Goal: Information Seeking & Learning: Learn about a topic

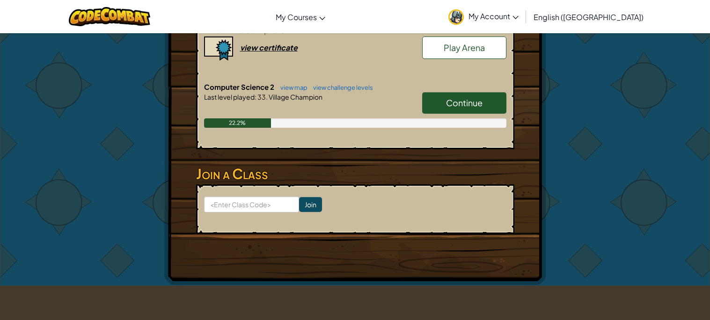
scroll to position [240, 0]
click at [480, 98] on span "Continue" at bounding box center [464, 103] width 36 height 11
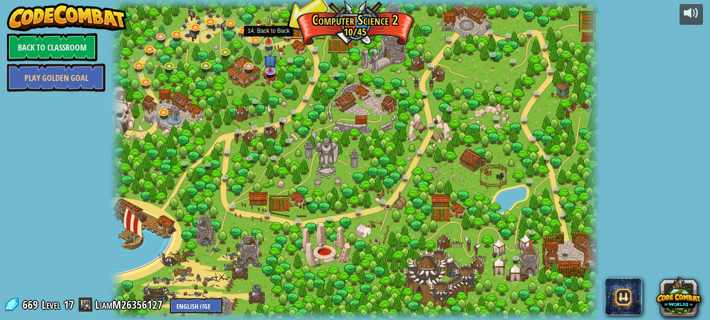
click at [264, 42] on img at bounding box center [268, 29] width 12 height 27
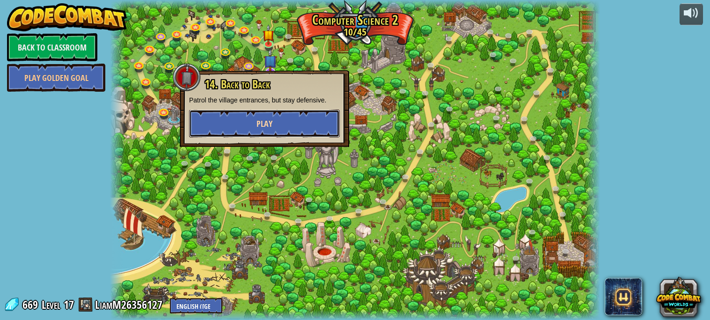
click at [257, 121] on span "Play" at bounding box center [264, 124] width 16 height 12
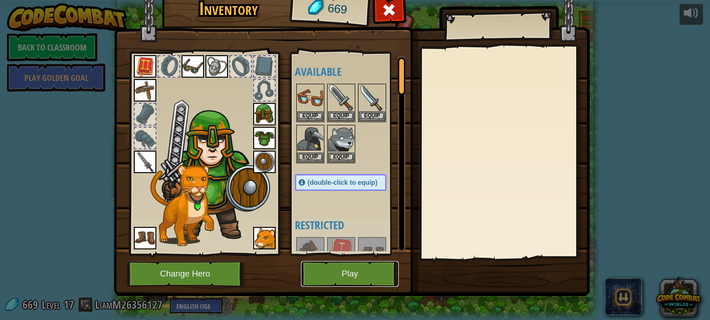
click at [369, 267] on button "Play" at bounding box center [350, 274] width 98 height 26
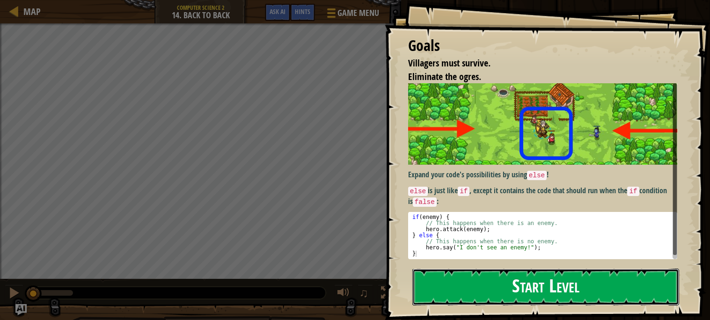
click at [472, 286] on button "Start Level" at bounding box center [545, 287] width 267 height 37
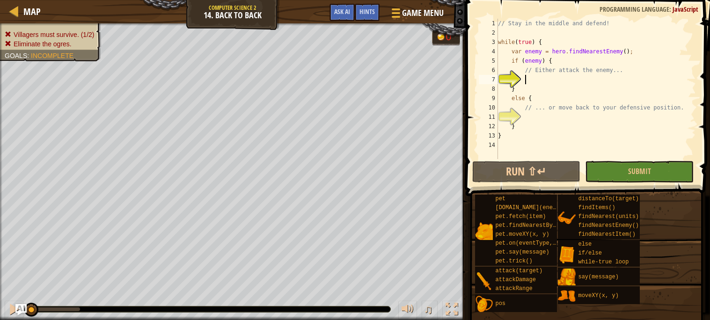
scroll to position [4, 2]
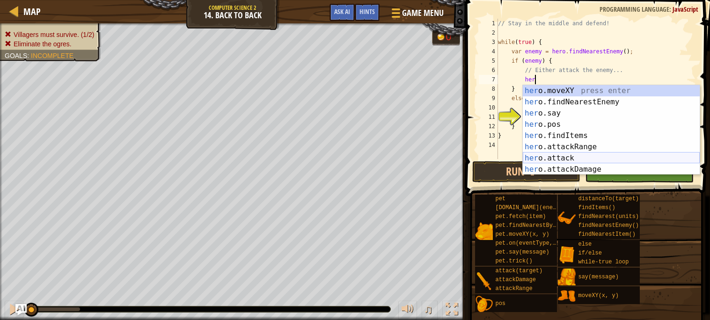
click at [563, 157] on div "her o.moveXY press enter her o.findNearestEnemy press enter her o.say press ent…" at bounding box center [611, 141] width 177 height 112
type textarea "hero.attack(enemy);"
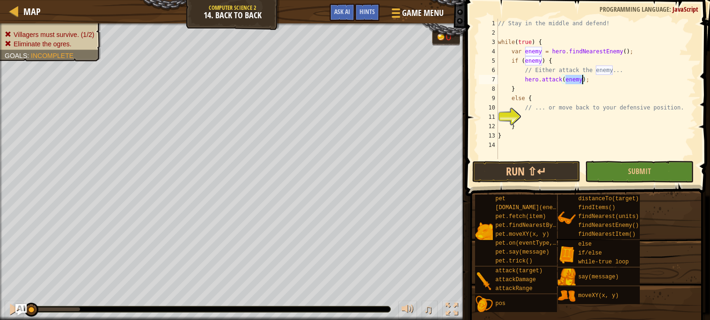
click at [544, 116] on div "// Stay in the middle and defend! while ( true ) { var enemy = hero . findNeare…" at bounding box center [596, 98] width 200 height 159
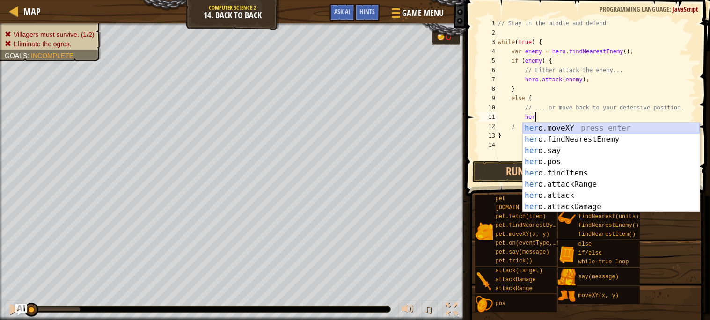
click at [545, 130] on div "her o.moveXY press enter her o.findNearestEnemy press enter her o.say press ent…" at bounding box center [611, 179] width 177 height 112
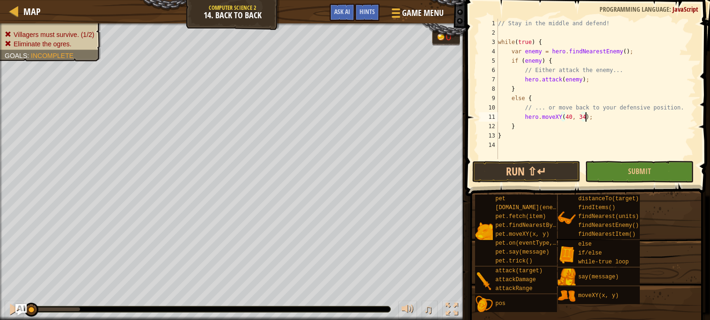
scroll to position [4, 7]
type textarea "hero.moveXY(40, 34);"
click at [521, 173] on button "Run ⇧↵" at bounding box center [526, 172] width 109 height 22
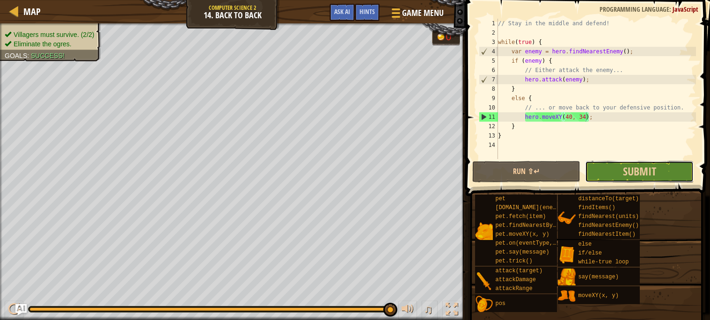
click at [671, 163] on button "Submit" at bounding box center [639, 172] width 109 height 22
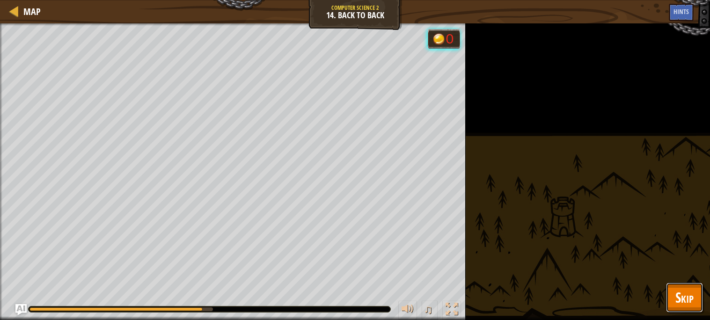
click at [702, 288] on button "Skip" at bounding box center [684, 298] width 37 height 30
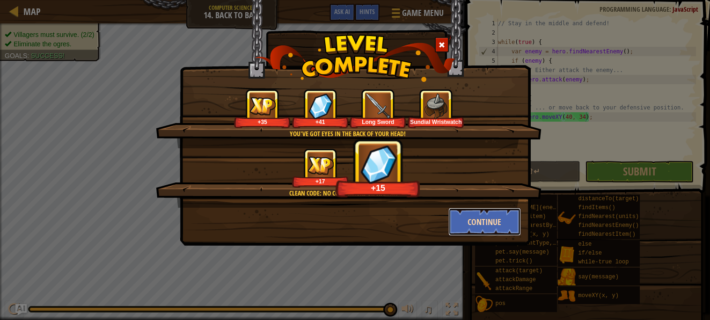
click at [473, 224] on button "Continue" at bounding box center [484, 222] width 73 height 28
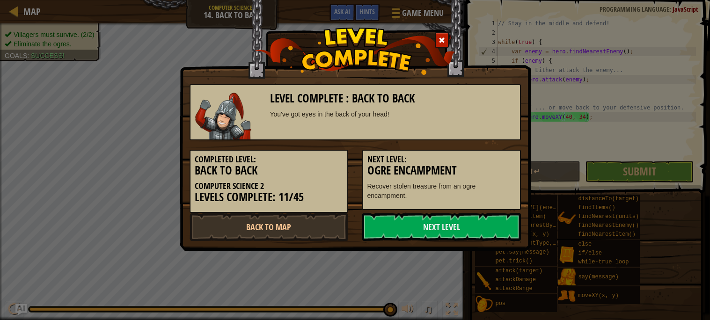
click at [473, 224] on link "Next Level" at bounding box center [441, 227] width 159 height 28
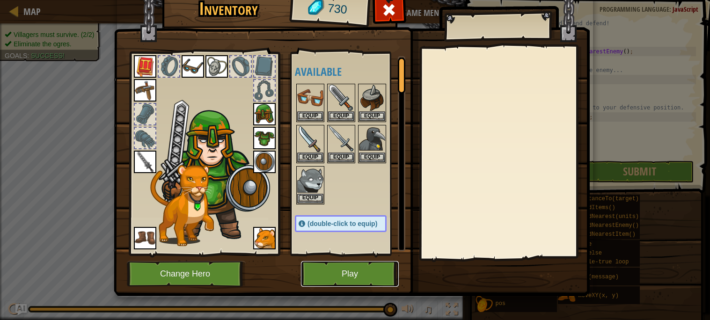
click at [355, 282] on button "Play" at bounding box center [350, 274] width 98 height 26
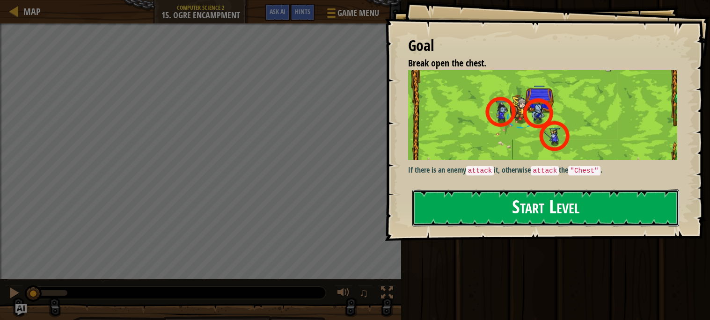
click at [534, 196] on button "Start Level" at bounding box center [545, 207] width 267 height 37
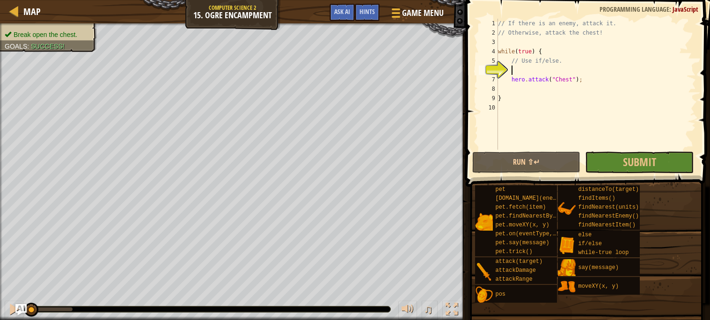
click at [534, 87] on div "// If there is an enemy, attack it. // Otherwise, attack the chest! while ( tru…" at bounding box center [596, 94] width 200 height 150
click at [533, 69] on div "// If there is an enemy, attack it. // Otherwise, attack the chest! while ( tru…" at bounding box center [596, 94] width 200 height 150
click at [566, 63] on div "// If there is an enemy, attack it. // Otherwise, attack the chest! while ( tru…" at bounding box center [596, 94] width 200 height 150
type textarea "// Use if/else."
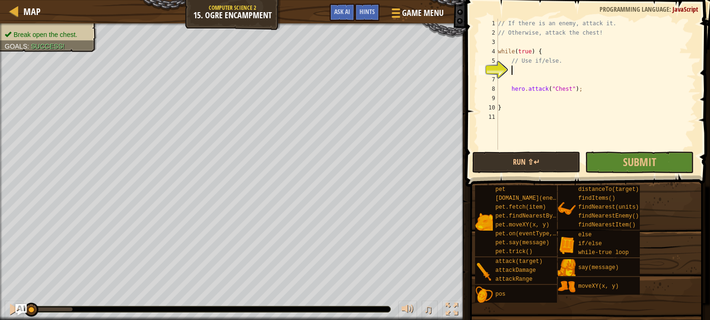
scroll to position [4, 1]
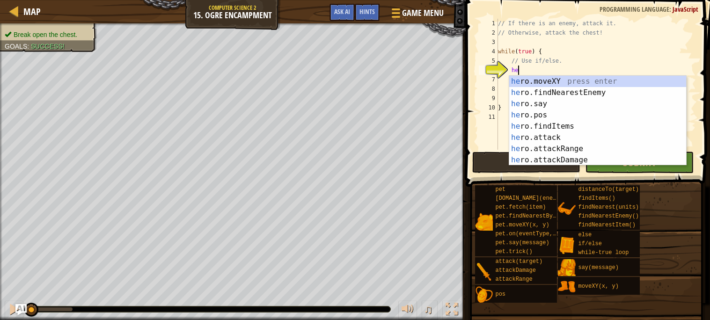
type textarea "her"
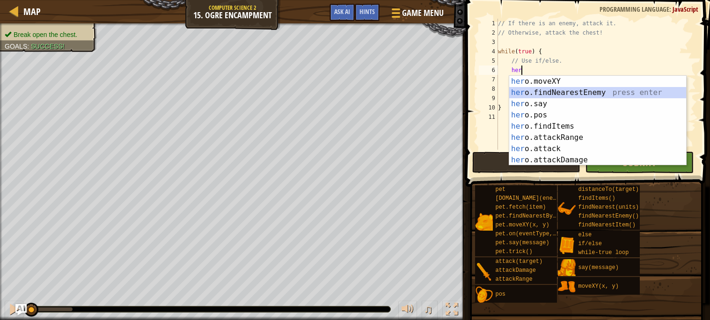
click at [582, 95] on div "her o.moveXY press enter her o.findNearestEnemy press enter her o.say press ent…" at bounding box center [597, 132] width 177 height 112
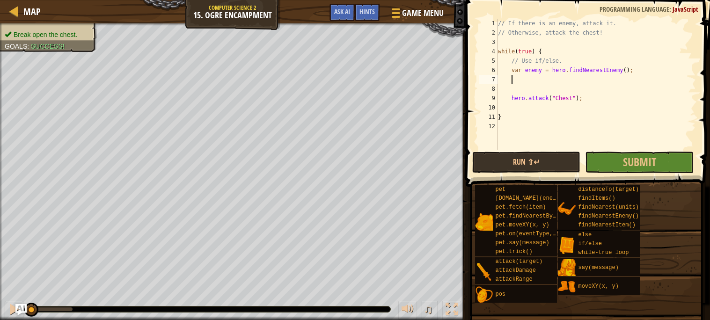
click at [517, 91] on div "// If there is an enemy, attack it. // Otherwise, attack the chest! while ( tru…" at bounding box center [596, 94] width 200 height 150
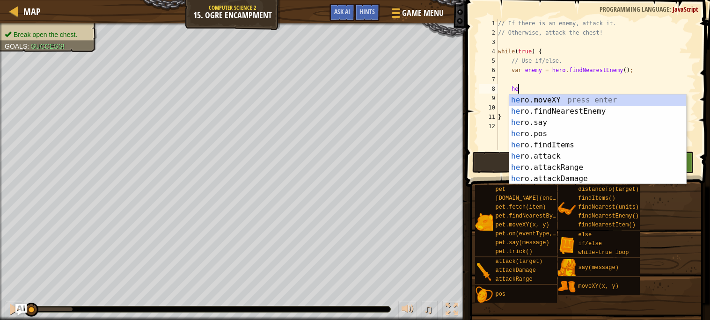
scroll to position [4, 1]
click at [536, 165] on div "her o.moveXY press enter her o.findNearestEnemy press enter her o.say press ent…" at bounding box center [597, 151] width 177 height 112
type textarea "hero.attack(enemy);"
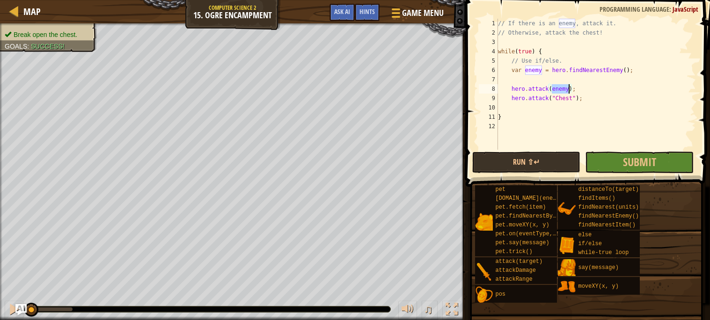
click at [546, 86] on div "// If there is an enemy, attack it. // Otherwise, attack the chest! while ( tru…" at bounding box center [596, 94] width 200 height 150
click at [543, 83] on div "// If there is an enemy, attack it. // Otherwise, attack the chest! while ( tru…" at bounding box center [596, 94] width 200 height 150
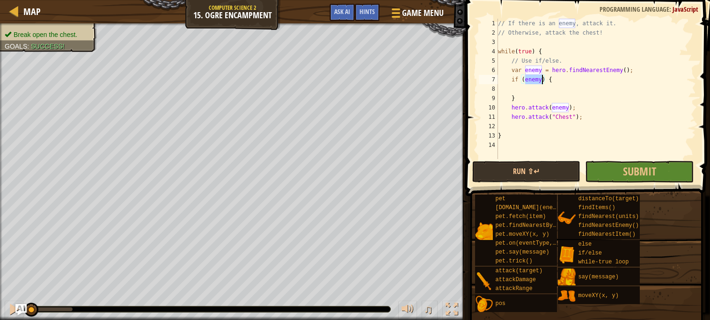
click at [632, 69] on div "// If there is an enemy, attack it. // Otherwise, attack the chest! while ( tru…" at bounding box center [596, 98] width 200 height 159
type textarea "var enemy = hero.findNearestEnemy();"
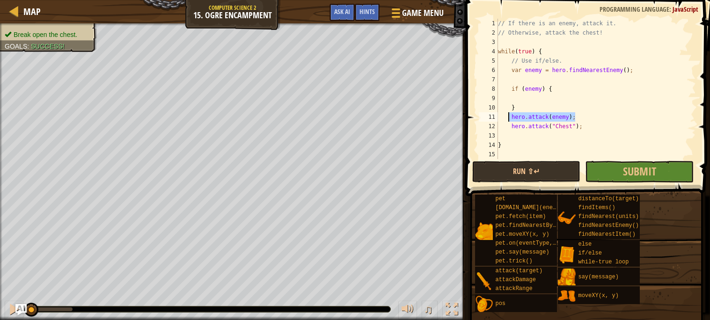
drag, startPoint x: 581, startPoint y: 113, endPoint x: 509, endPoint y: 117, distance: 72.7
click at [509, 117] on div "// If there is an enemy, attack it. // Otherwise, attack the chest! while ( tru…" at bounding box center [596, 98] width 200 height 159
type textarea "hero.attack(enemy);"
click at [525, 97] on div "// If there is an enemy, attack it. // Otherwise, attack the chest! while ( tru…" at bounding box center [596, 98] width 200 height 159
type textarea "hero.attack(enemy);"
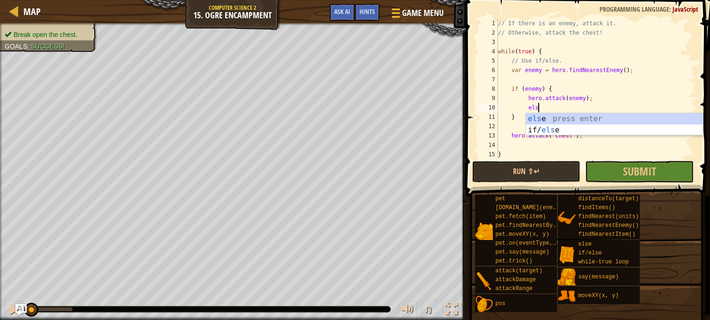
type textarea "else"
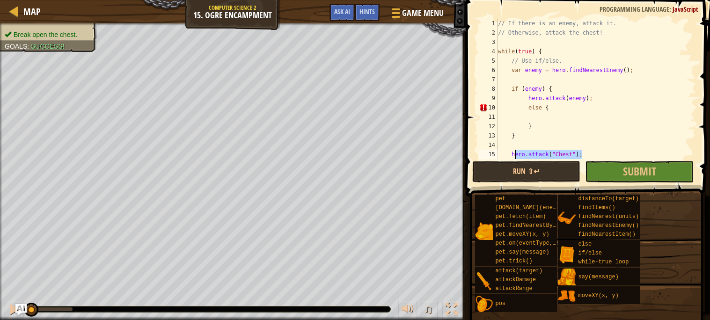
drag, startPoint x: 589, startPoint y: 154, endPoint x: 512, endPoint y: 155, distance: 77.2
click at [512, 155] on div "// If there is an enemy, attack it. // Otherwise, attack the chest! while ( tru…" at bounding box center [596, 98] width 200 height 159
type textarea "hero.attack("Chest");"
click at [538, 116] on div "// If there is an enemy, attack it. // Otherwise, attack the chest! while ( tru…" at bounding box center [596, 98] width 200 height 159
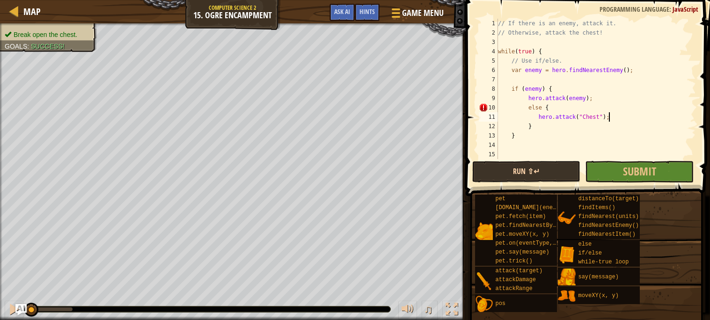
type textarea "hero.attack("Chest");"
click at [524, 162] on button "Run ⇧↵" at bounding box center [526, 172] width 109 height 22
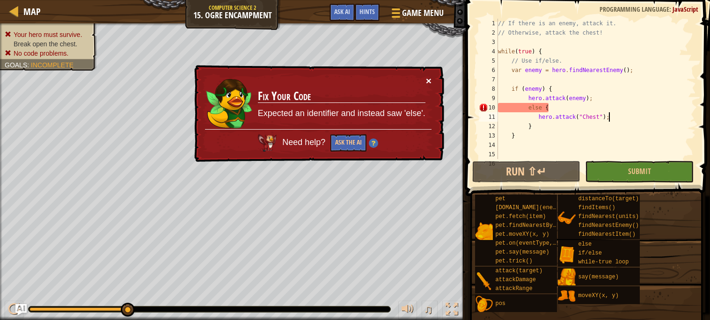
click at [430, 77] on button "×" at bounding box center [429, 81] width 6 height 10
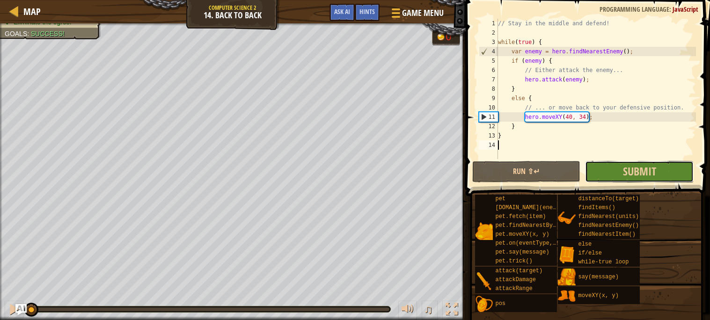
click at [596, 170] on button "Submit" at bounding box center [639, 172] width 109 height 22
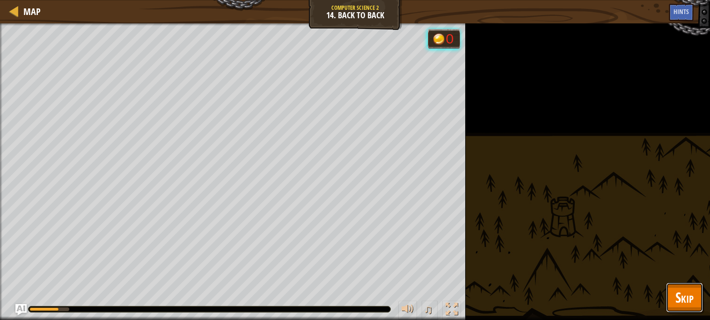
click at [687, 290] on span "Skip" at bounding box center [684, 297] width 18 height 19
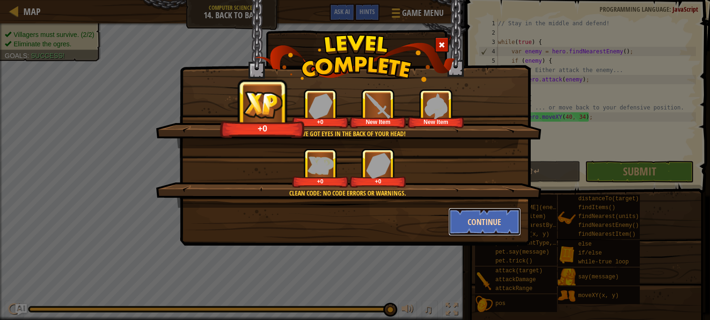
click at [489, 228] on button "Continue" at bounding box center [484, 222] width 73 height 28
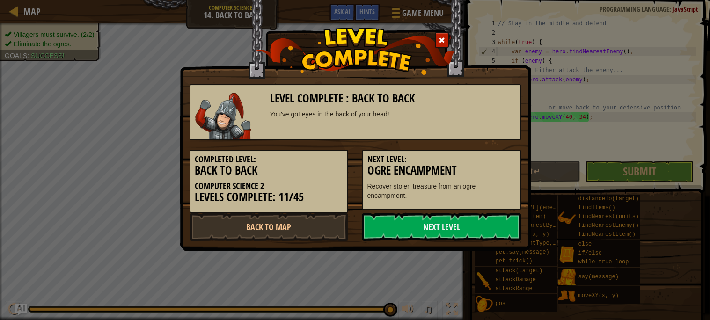
click at [489, 228] on link "Next Level" at bounding box center [441, 227] width 159 height 28
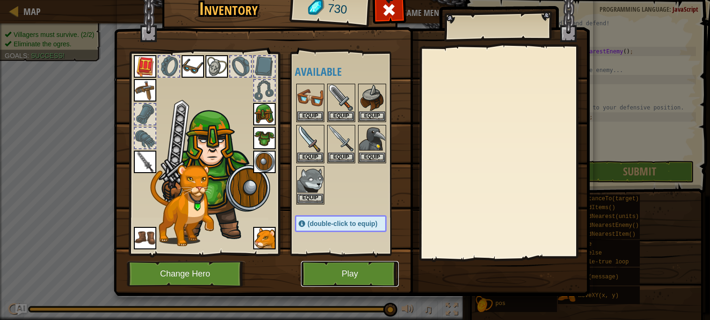
click at [312, 282] on button "Play" at bounding box center [350, 274] width 98 height 26
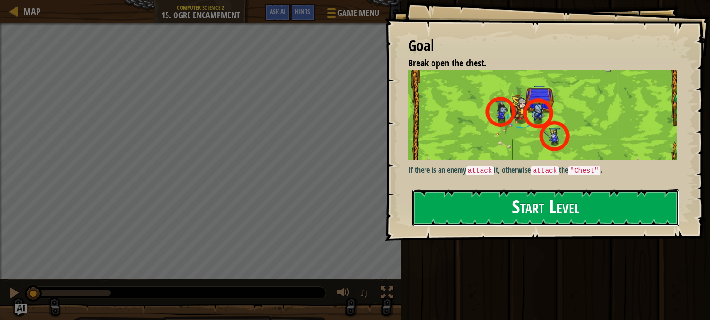
click at [580, 212] on button "Start Level" at bounding box center [545, 207] width 267 height 37
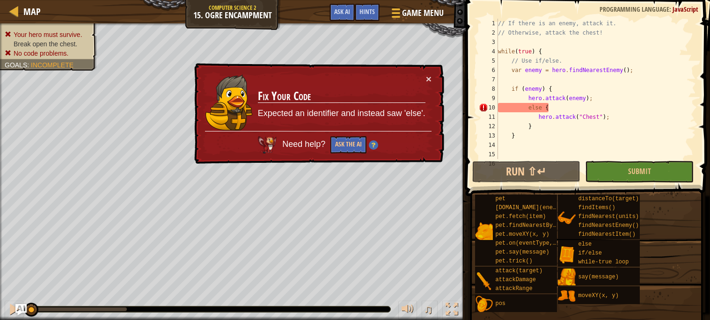
click at [537, 132] on div "// If there is an enemy, attack it. // Otherwise, attack the chest! while ( tru…" at bounding box center [596, 98] width 200 height 159
type textarea "}"
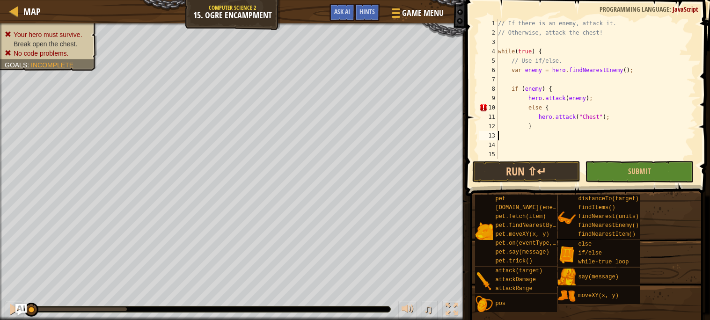
click at [608, 99] on div "// If there is an enemy, attack it. // Otherwise, attack the chest! while ( tru…" at bounding box center [596, 98] width 200 height 159
type textarea "hero.attack(enemy);"
click at [555, 168] on button "Run ⇧↵" at bounding box center [526, 172] width 109 height 22
type textarea "}"
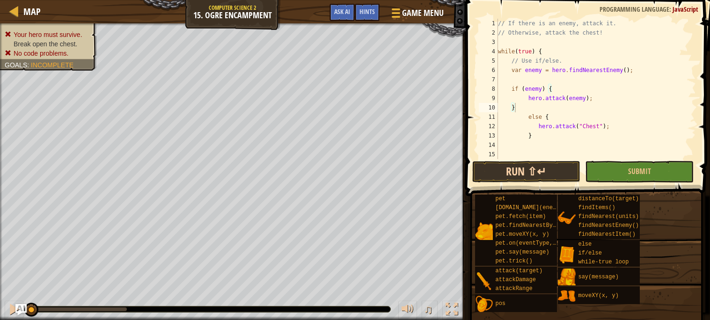
scroll to position [4, 1]
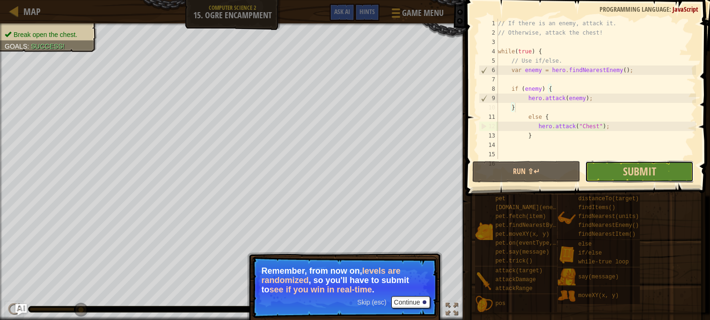
click at [609, 171] on button "Submit" at bounding box center [639, 172] width 109 height 22
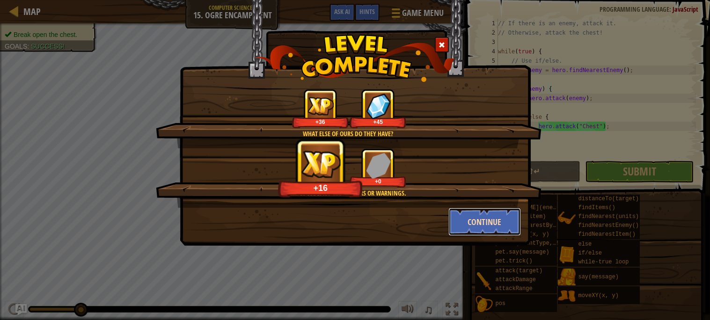
click at [458, 218] on button "Continue" at bounding box center [484, 222] width 73 height 28
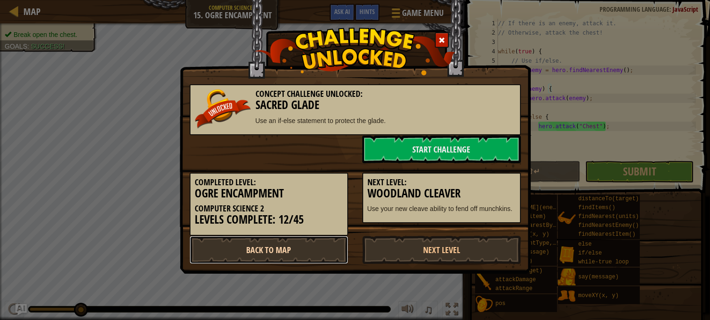
click at [262, 254] on link "Back to Map" at bounding box center [268, 250] width 159 height 28
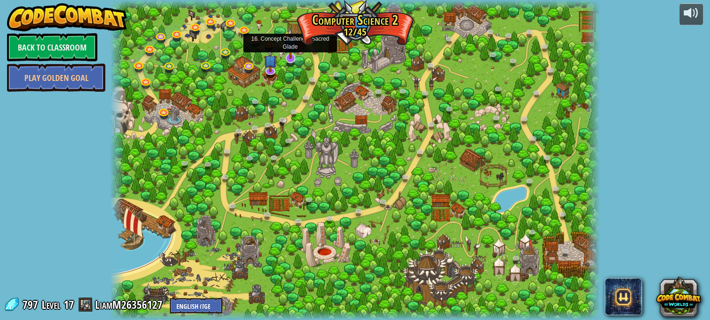
click at [292, 57] on img at bounding box center [291, 43] width 14 height 31
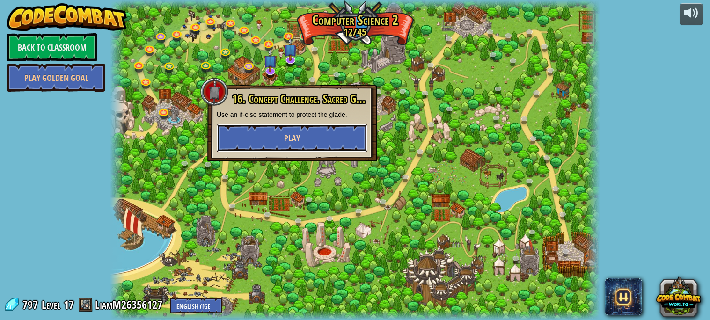
click at [304, 136] on button "Play" at bounding box center [292, 138] width 151 height 28
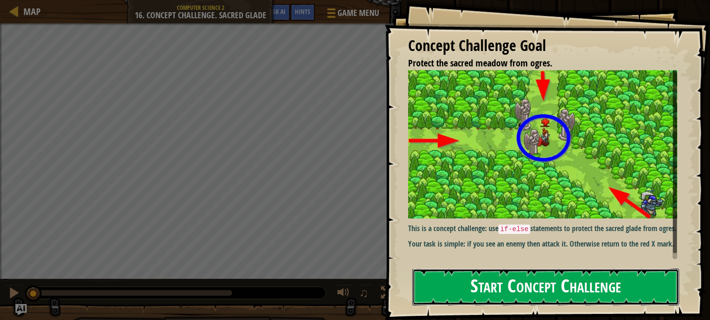
click at [488, 278] on button "Start Concept Challenge" at bounding box center [545, 287] width 267 height 37
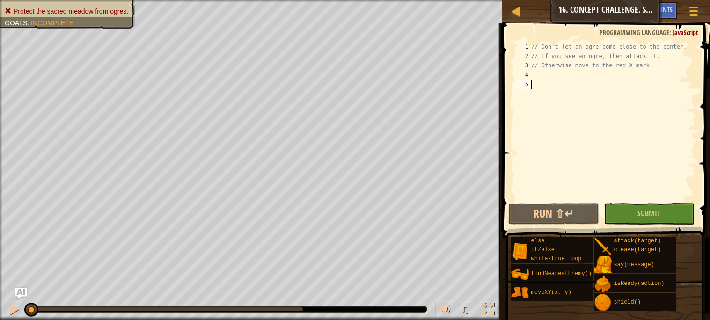
scroll to position [4, 0]
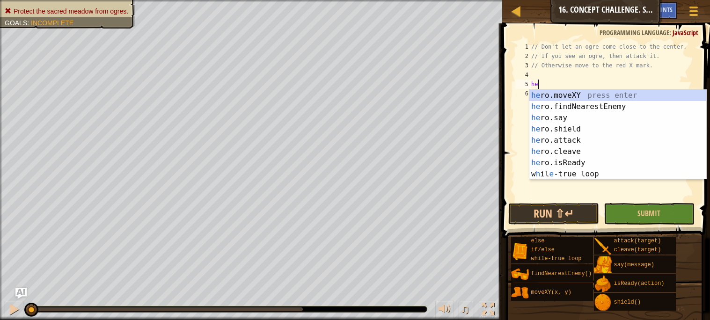
type textarea "her"
click at [565, 102] on div "her o.moveXY press enter her o.findNearestEnemy press enter her o.say press ent…" at bounding box center [617, 146] width 177 height 112
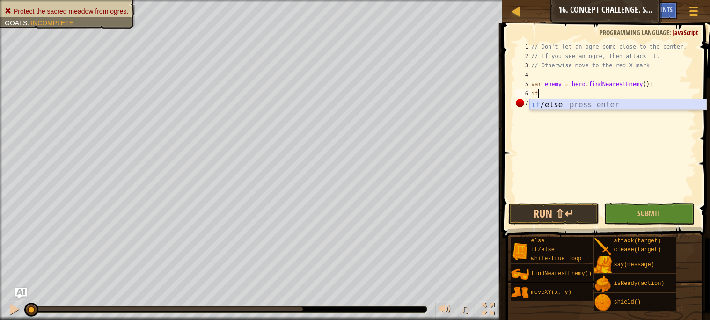
type textarea "if (enemy) {"
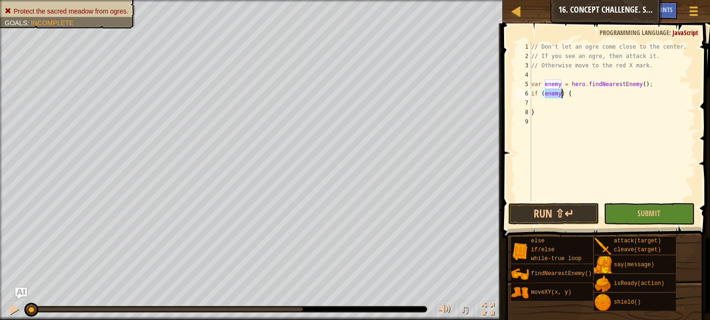
click at [555, 106] on div "// Don't let an ogre come close to the center. // If you see an ogre, then atta…" at bounding box center [612, 131] width 167 height 178
type textarea "b"
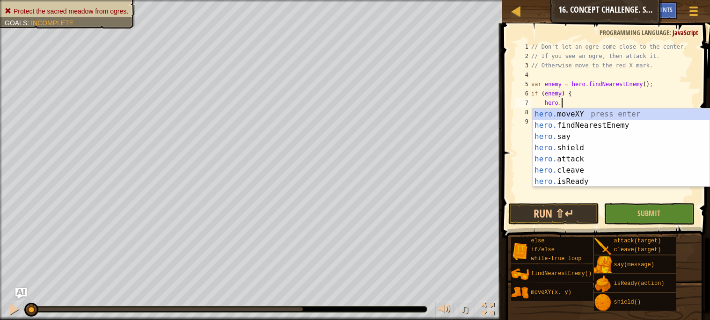
scroll to position [4, 2]
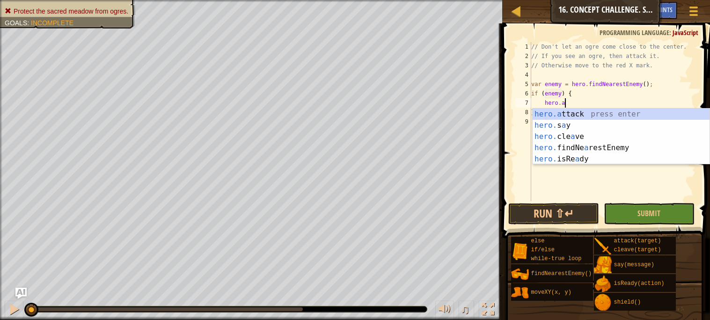
type textarea "hero.attack(enemy);"
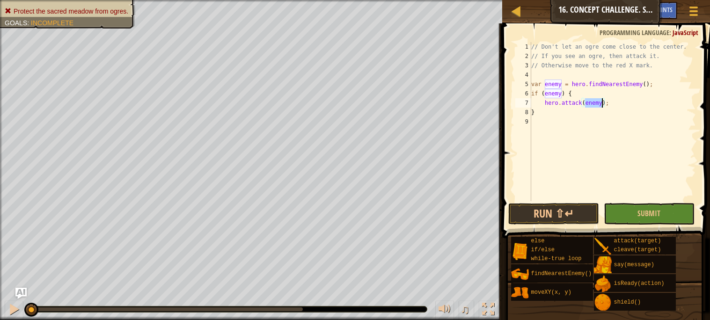
click at [618, 103] on div "// Don't let an ogre come close to the center. // If you see an ogre, then atta…" at bounding box center [612, 131] width 167 height 178
click at [536, 123] on div "// Don't let an ogre come close to the center. // If you see an ogre, then atta…" at bounding box center [612, 131] width 167 height 178
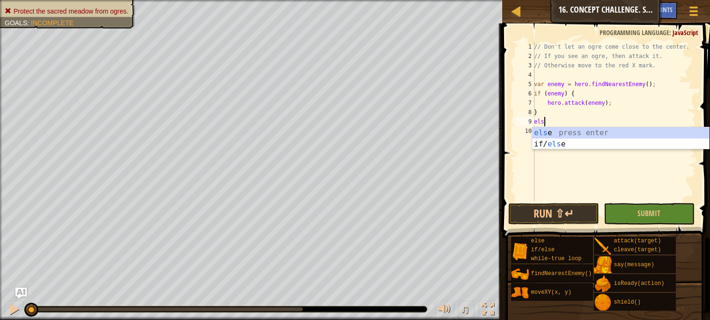
type textarea "else"
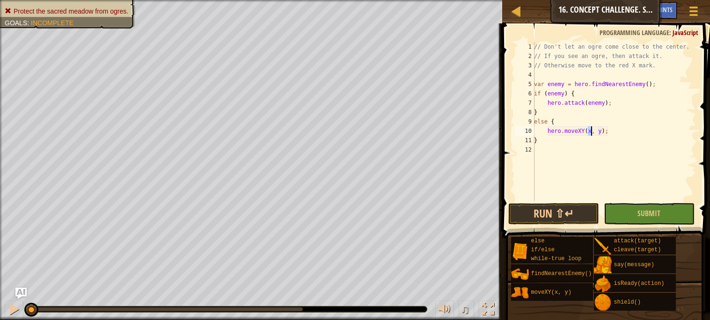
scroll to position [4, 5]
click at [602, 136] on div "// Don't let an ogre come close to the center. // If you see an ogre, then atta…" at bounding box center [614, 131] width 164 height 178
type textarea "}"
click at [605, 129] on div "// Don't let an ogre come close to the center. // If you see an ogre, then atta…" at bounding box center [614, 131] width 164 height 178
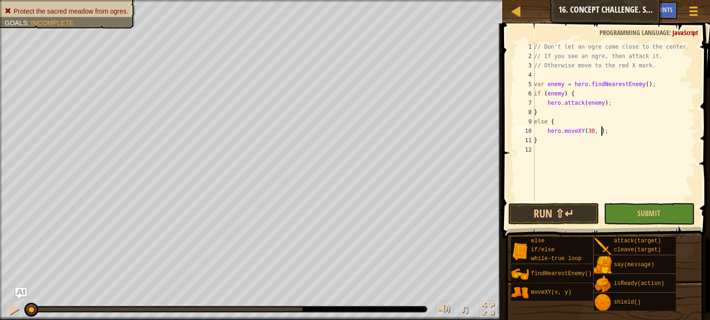
scroll to position [4, 6]
type textarea "hero.moveXY(30, 24);"
click at [546, 74] on div "// Don't let an ogre come close to the center. // If you see an ogre, then atta…" at bounding box center [614, 131] width 164 height 178
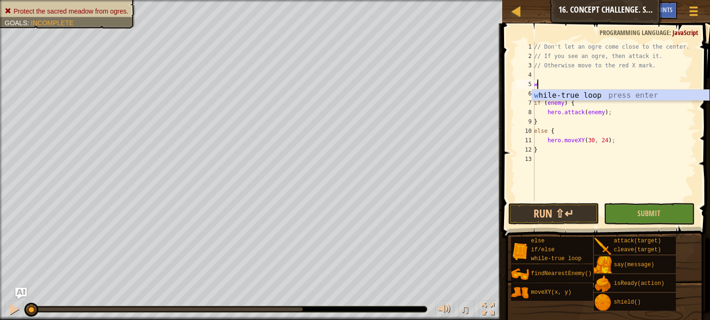
type textarea "whu"
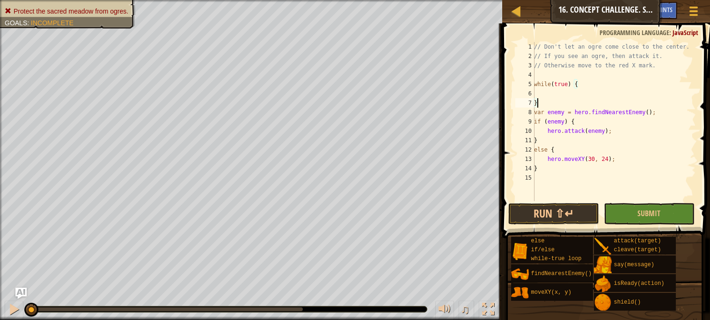
click at [545, 104] on div "// Don't let an ogre come close to the center. // If you see an ogre, then atta…" at bounding box center [614, 131] width 164 height 178
type textarea "}"
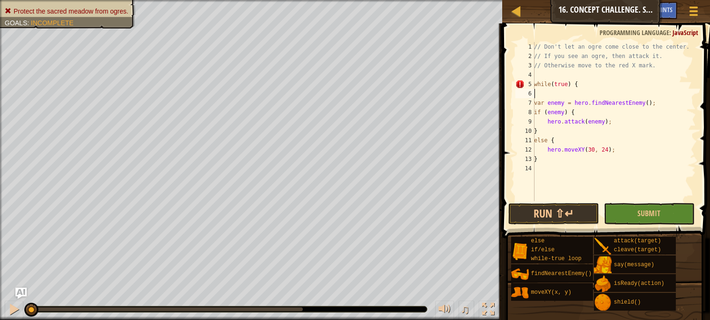
click at [545, 176] on div "// Don't let an ogre come close to the center. // If you see an ogre, then atta…" at bounding box center [614, 131] width 164 height 178
type textarea "}"
click at [549, 211] on button "Run ⇧↵" at bounding box center [553, 214] width 91 height 22
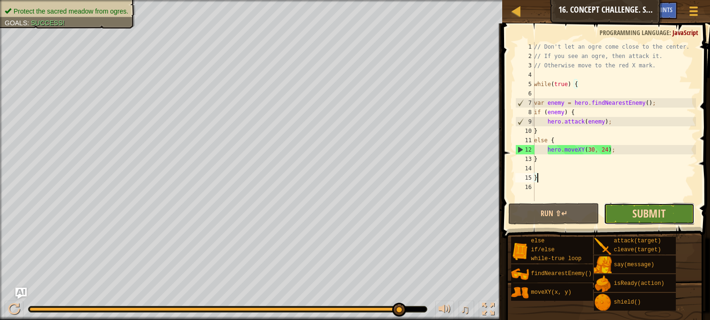
click at [656, 218] on span "Submit" at bounding box center [648, 213] width 33 height 15
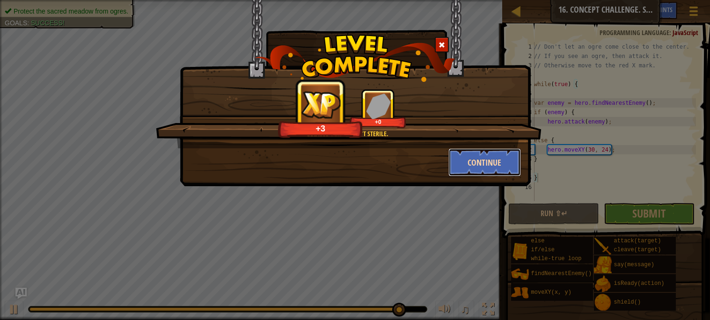
click at [476, 170] on button "Continue" at bounding box center [484, 162] width 73 height 28
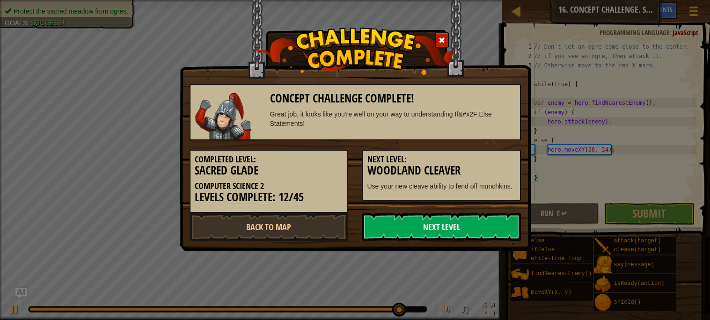
click at [480, 217] on link "Next Level" at bounding box center [441, 227] width 159 height 28
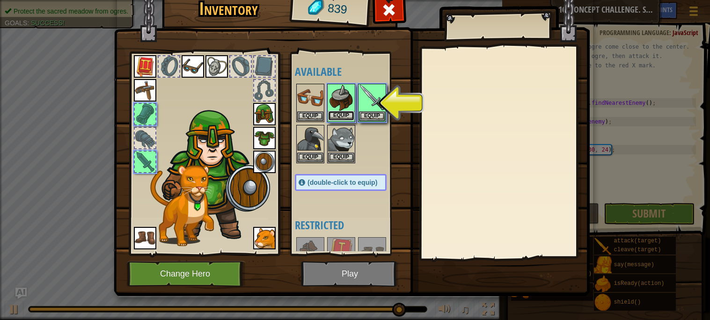
click at [347, 114] on button "Equip" at bounding box center [341, 116] width 26 height 10
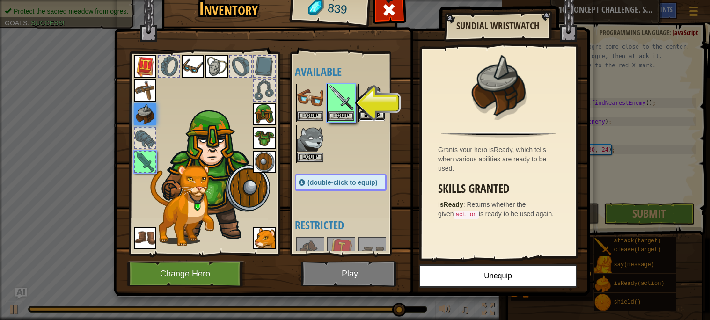
click at [365, 114] on button "Equip" at bounding box center [372, 116] width 26 height 10
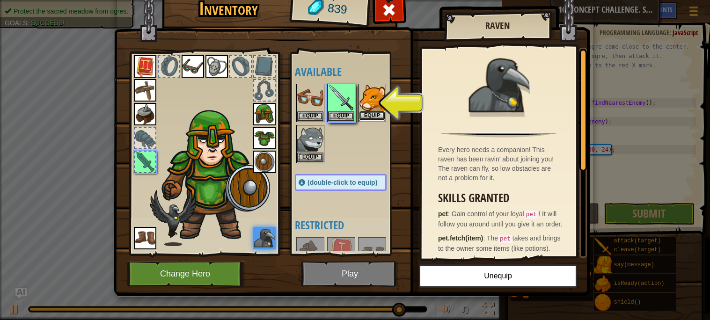
click at [373, 113] on button "Equip" at bounding box center [372, 116] width 26 height 10
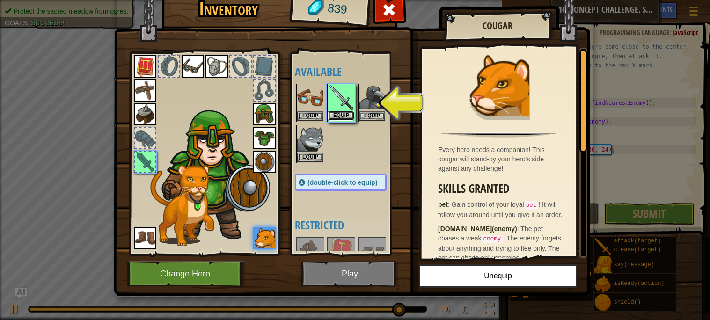
click at [340, 114] on button "Equip" at bounding box center [341, 116] width 26 height 10
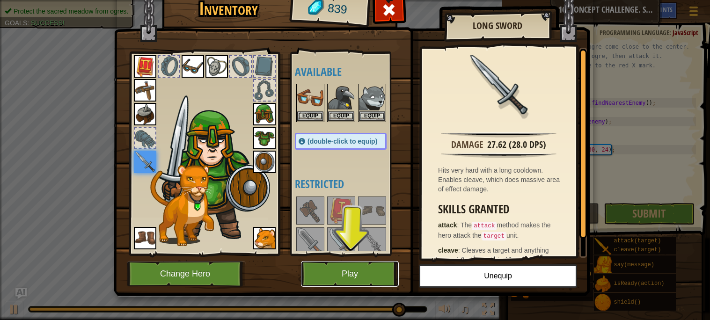
click at [368, 264] on button "Play" at bounding box center [350, 274] width 98 height 26
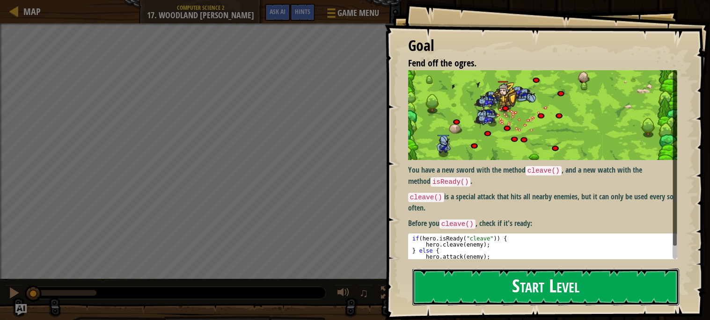
click at [565, 293] on button "Start Level" at bounding box center [545, 287] width 267 height 37
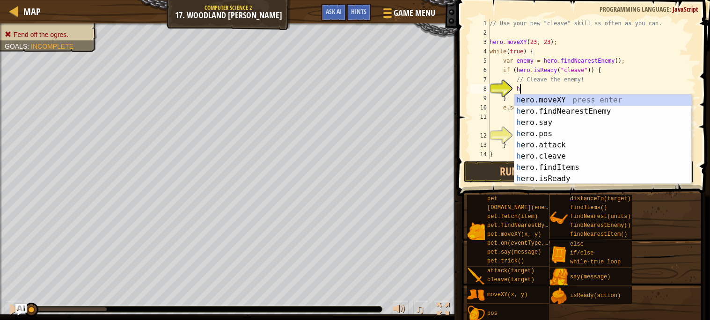
scroll to position [4, 2]
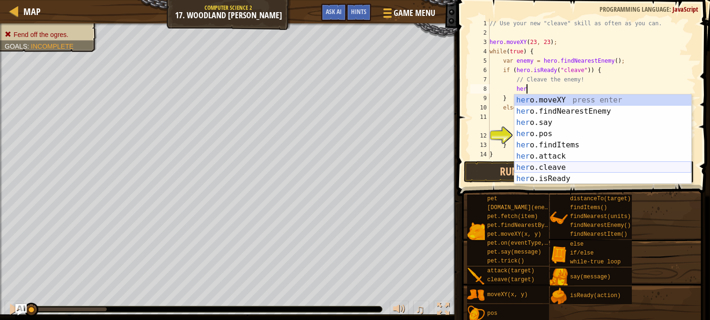
click at [549, 164] on div "her o.moveXY press enter her o.findNearestEnemy press enter her o.say press ent…" at bounding box center [602, 151] width 177 height 112
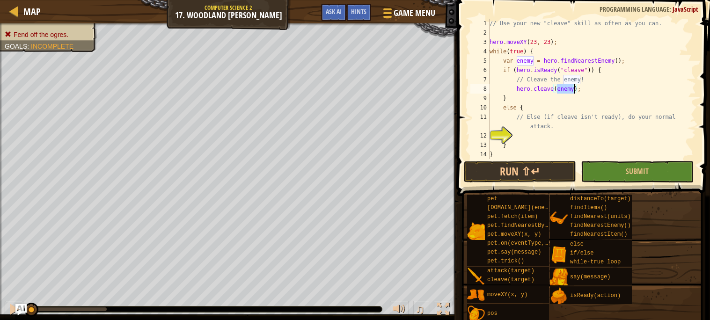
click at [538, 129] on div "// Use your new "cleave" skill as often as you can. hero . moveXY ( 23 , 23 ) ;…" at bounding box center [591, 98] width 208 height 159
type textarea "// Else (if cleave isn't ready), do your normal attack."
click at [539, 136] on div "// Use your new "cleave" skill as often as you can. hero . moveXY ( 23 , 23 ) ;…" at bounding box center [591, 98] width 208 height 159
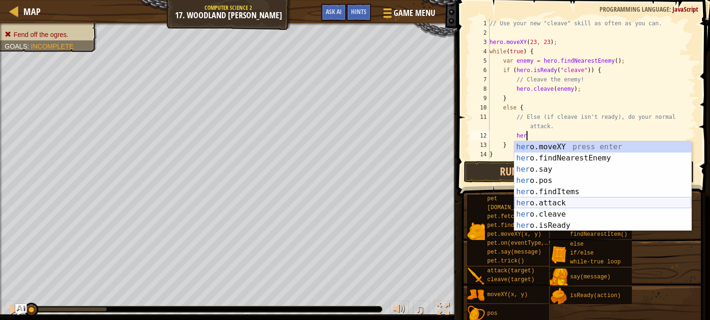
click at [548, 204] on div "her o.moveXY press enter her o.findNearestEnemy press enter her o.say press ent…" at bounding box center [602, 197] width 177 height 112
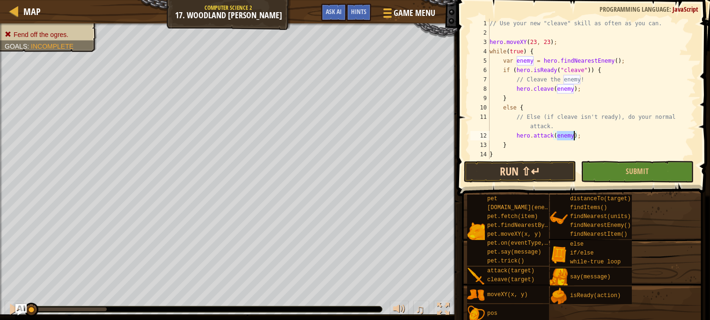
type textarea "hero.attack(enemy);"
click at [521, 167] on button "Run ⇧↵" at bounding box center [520, 172] width 112 height 22
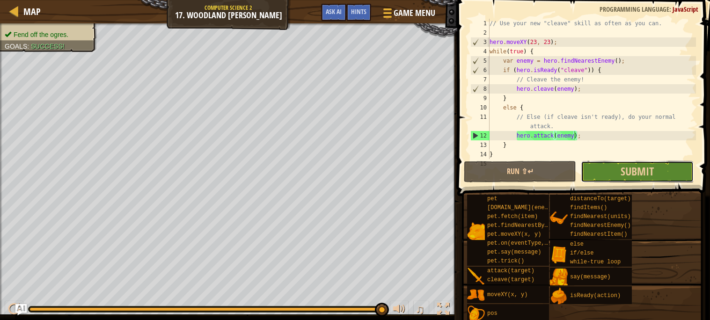
click at [611, 173] on button "Submit" at bounding box center [637, 172] width 112 height 22
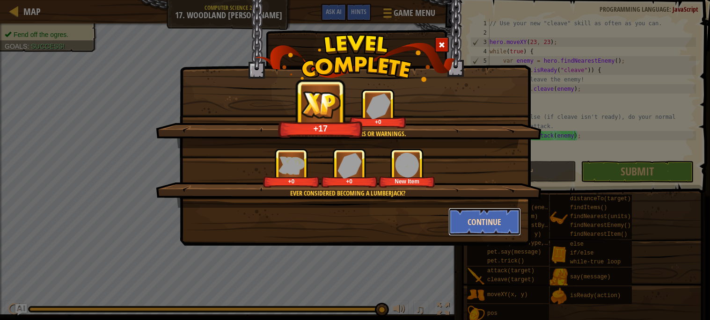
click at [473, 226] on button "Continue" at bounding box center [484, 222] width 73 height 28
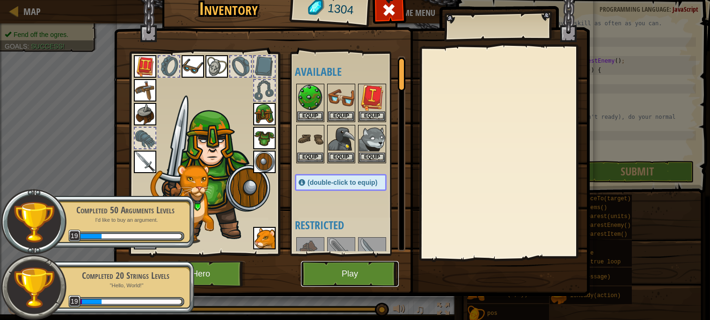
click at [374, 269] on button "Play" at bounding box center [350, 274] width 98 height 26
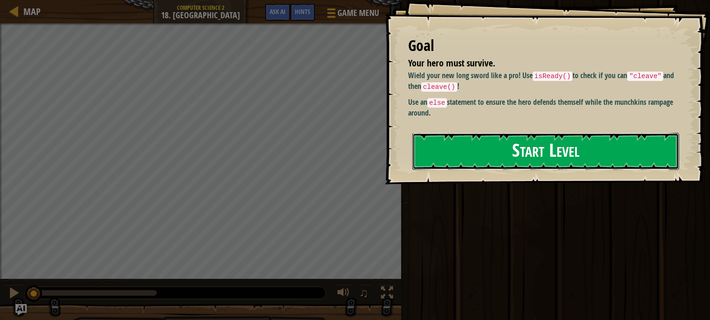
click at [462, 161] on button "Start Level" at bounding box center [545, 151] width 267 height 37
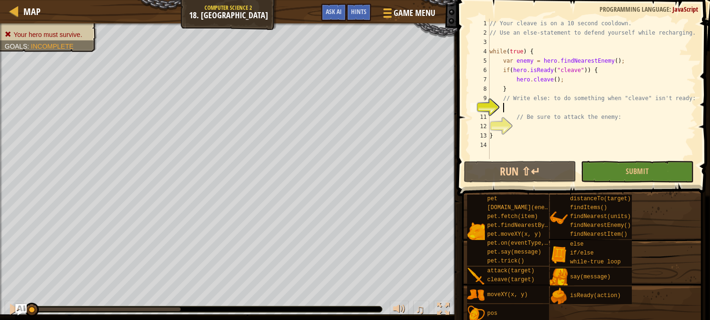
scroll to position [9, 0]
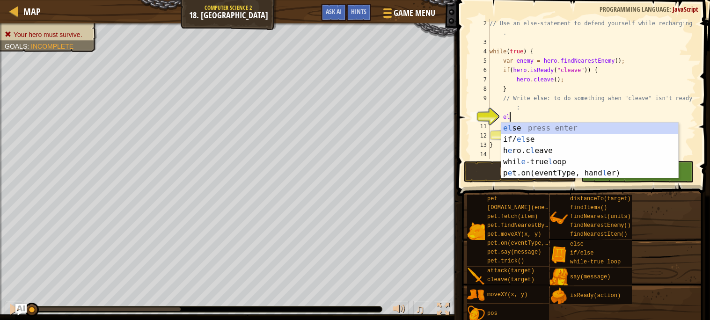
type textarea "els"
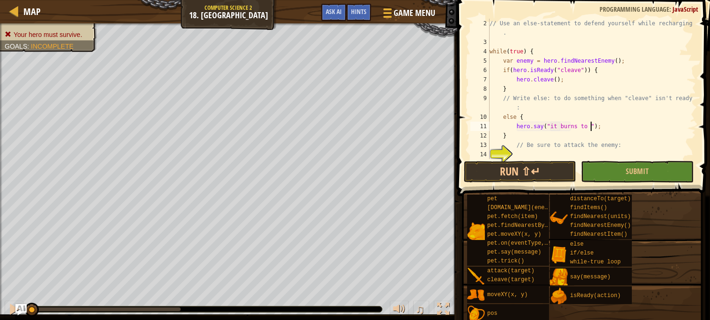
scroll to position [4, 8]
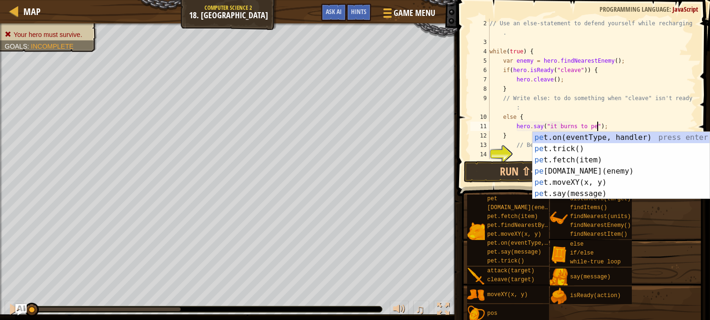
type textarea "hero.say("it burns to pee");"
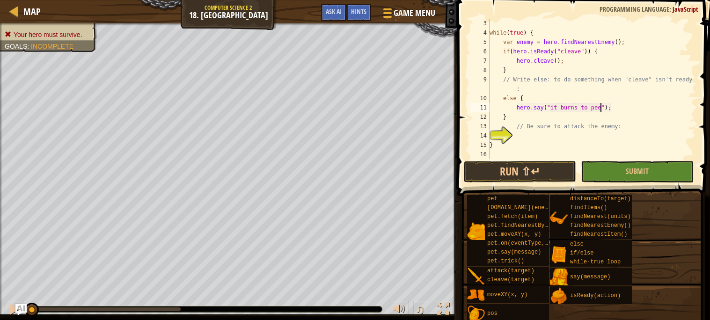
scroll to position [28, 0]
click at [556, 131] on div "while ( true ) { var enemy = hero . findNearestEnemy ( ) ; if ( hero . isReady …" at bounding box center [591, 98] width 208 height 159
click at [617, 109] on div "while ( true ) { var enemy = hero . findNearestEnemy ( ) ; if ( hero . isReady …" at bounding box center [591, 98] width 208 height 159
type textarea "hero.say("it burns to pee");"
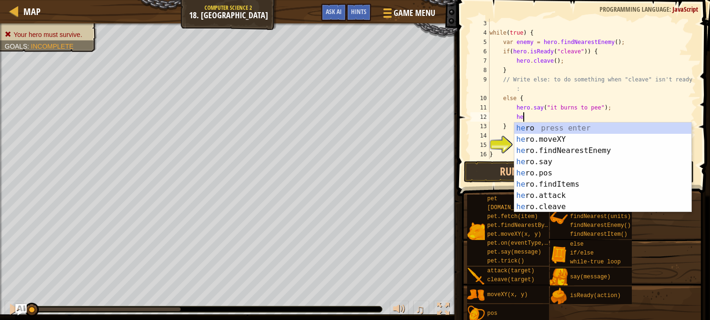
scroll to position [4, 2]
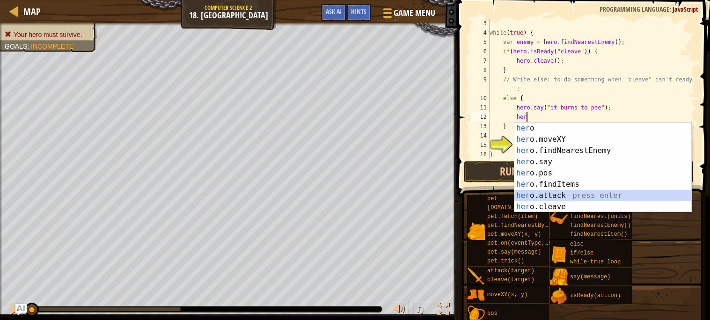
click at [557, 195] on div "her o press enter her o.moveXY press enter her o.findNearestEnemy press enter h…" at bounding box center [602, 179] width 177 height 112
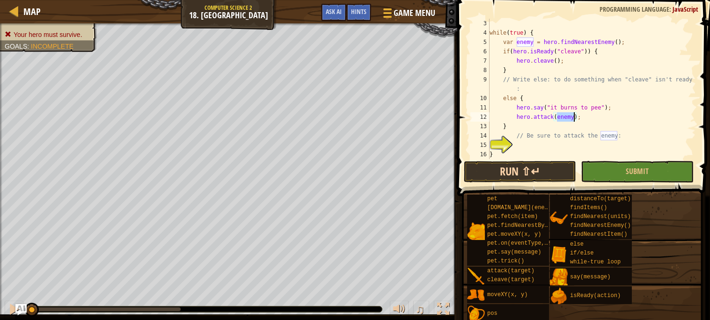
type textarea "hero.attack(enemy);"
click at [553, 164] on button "Run ⇧↵" at bounding box center [520, 172] width 112 height 22
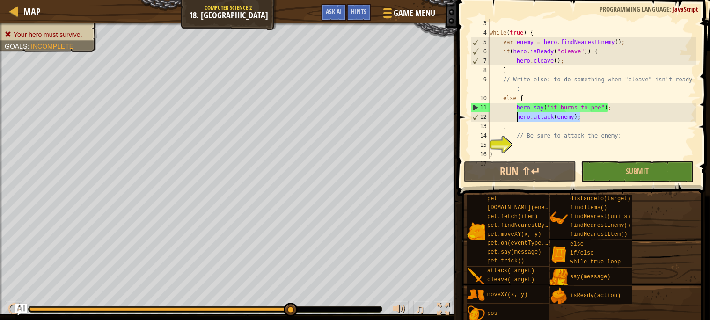
drag, startPoint x: 589, startPoint y: 117, endPoint x: 514, endPoint y: 114, distance: 75.4
click at [514, 114] on div "while ( true ) { var enemy = hero . findNearestEnemy ( ) ; if ( hero . isReady …" at bounding box center [591, 98] width 208 height 159
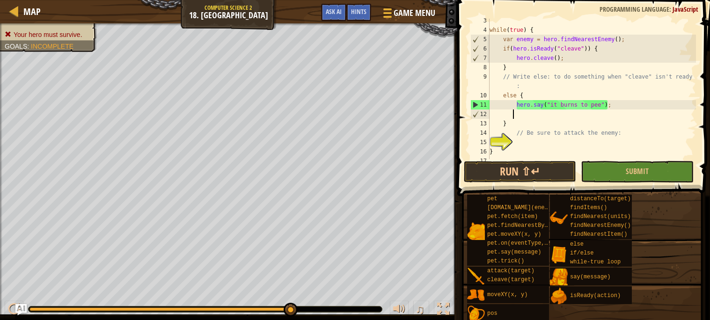
scroll to position [37, 0]
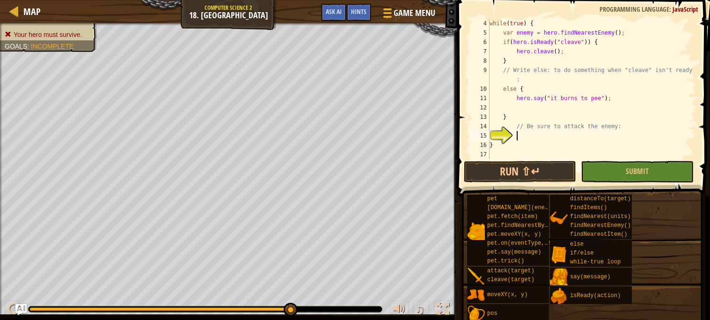
click at [534, 138] on div "while ( true ) { var enemy = hero . findNearestEnemy ( ) ; if ( hero . isReady …" at bounding box center [591, 98] width 208 height 159
paste textarea "hero.attack(enemy);"
click at [536, 172] on button "Run ⇧↵" at bounding box center [520, 172] width 112 height 22
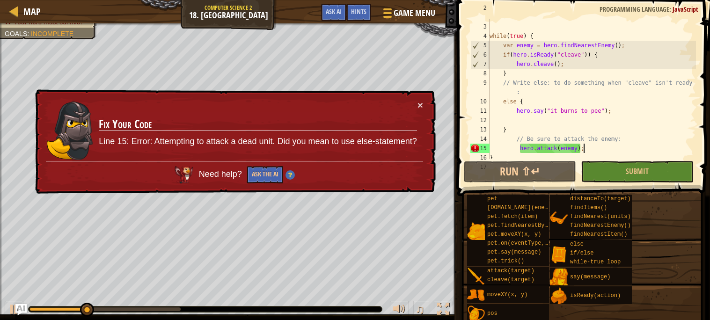
scroll to position [24, 0]
click at [629, 132] on div "// Use an else-statement to defend yourself while recharging . while ( true ) {…" at bounding box center [591, 87] width 208 height 168
click at [630, 139] on div "// Use an else-statement to defend yourself while recharging . while ( true ) {…" at bounding box center [591, 87] width 208 height 168
type textarea "// Be sure to attack the enemy:"
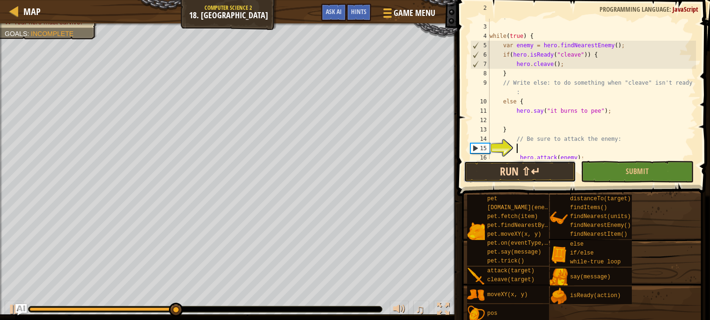
click at [508, 173] on button "Run ⇧↵" at bounding box center [520, 172] width 112 height 22
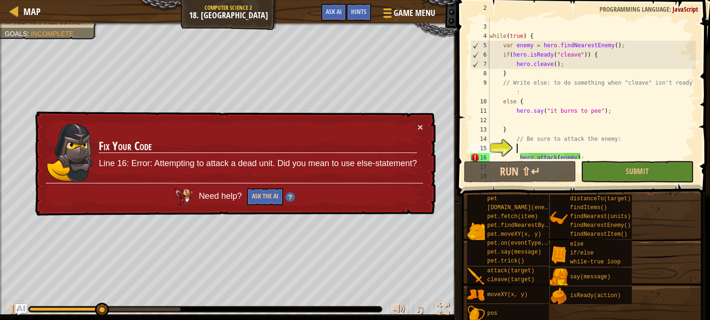
click at [598, 153] on div "// Use an else-statement to defend yourself while recharging . while ( true ) {…" at bounding box center [591, 87] width 208 height 168
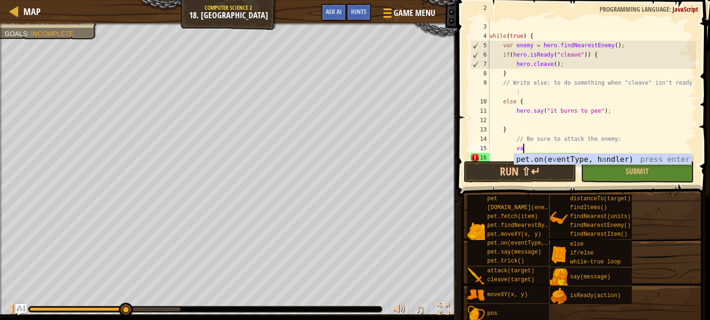
scroll to position [4, 2]
type textarea "v"
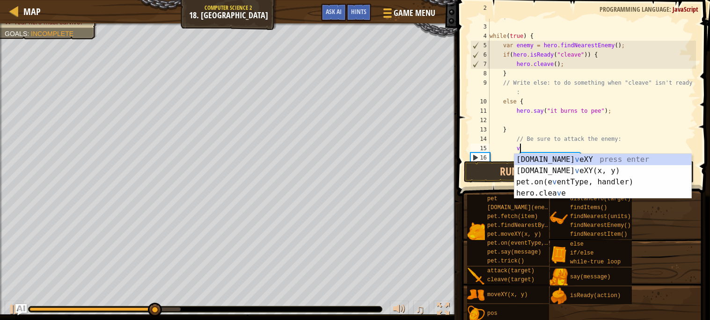
scroll to position [4, 1]
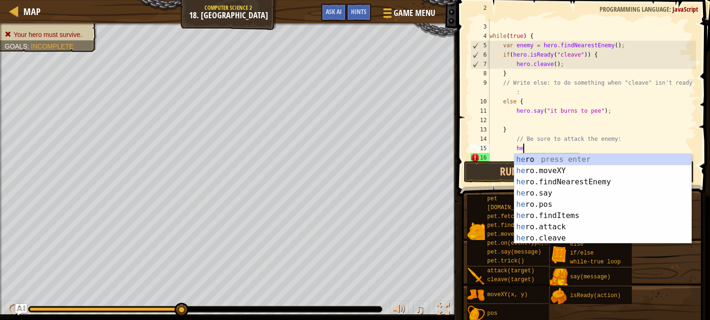
type textarea "her"
click at [572, 177] on div "her o press enter her o.moveXY press enter her o.findNearestEnemy press enter h…" at bounding box center [602, 210] width 177 height 112
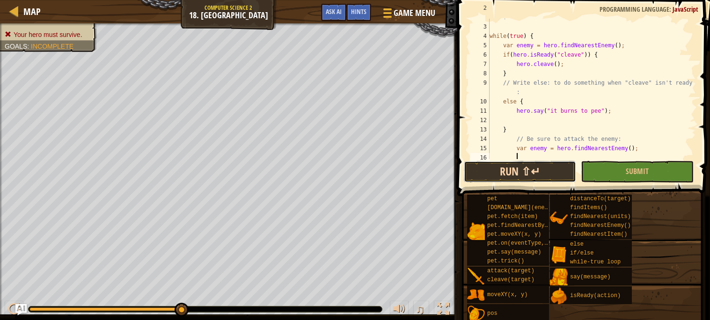
click at [558, 174] on button "Run ⇧↵" at bounding box center [520, 172] width 112 height 22
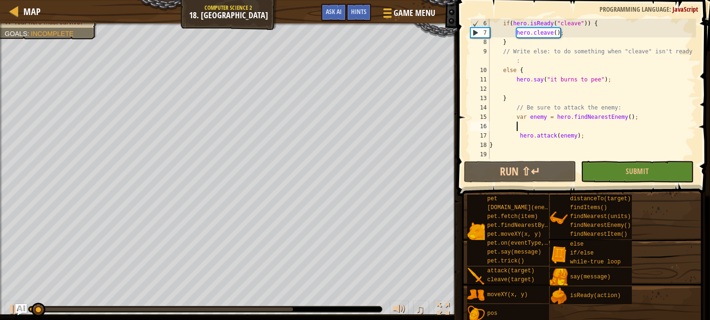
scroll to position [56, 0]
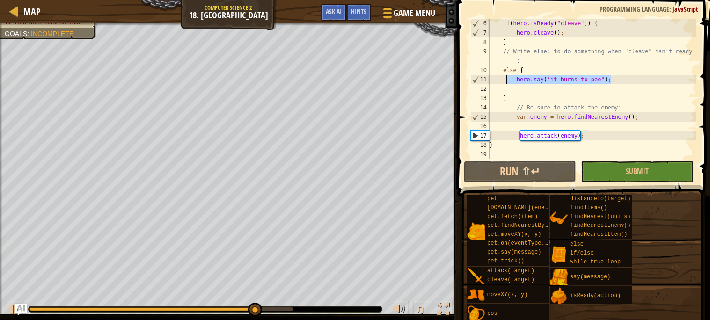
drag, startPoint x: 624, startPoint y: 78, endPoint x: 506, endPoint y: 82, distance: 118.0
click at [506, 82] on div "if ( hero . isReady ( "cleave" )) { hero . cleave ( ) ; } // Write else: to do …" at bounding box center [591, 98] width 208 height 159
type textarea "hero.say("it burns to pee");"
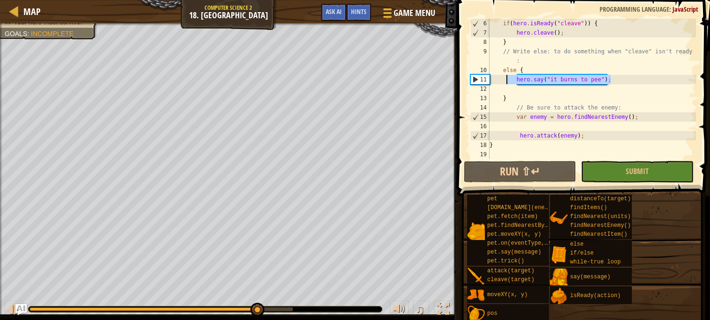
scroll to position [4, 1]
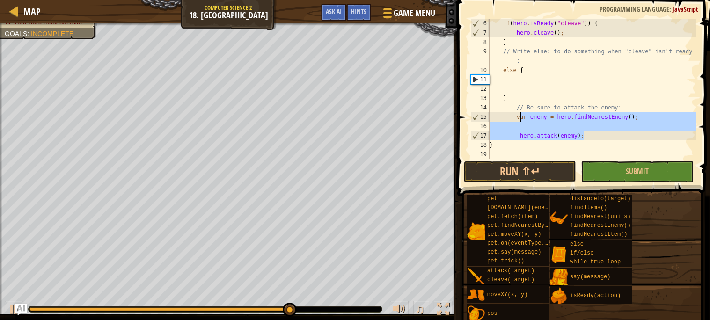
drag, startPoint x: 595, startPoint y: 136, endPoint x: 513, endPoint y: 113, distance: 84.9
click at [513, 113] on div "if ( hero . isReady ( "cleave" )) { hero . cleave ( ) ; } // Write else: to do …" at bounding box center [591, 98] width 208 height 159
type textarea "var enemy = hero.findNearestEnemy();"
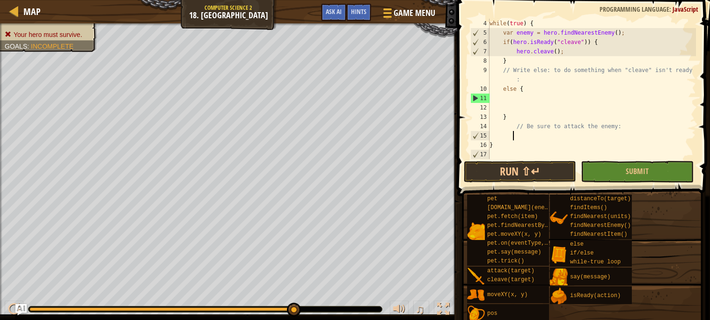
scroll to position [37, 0]
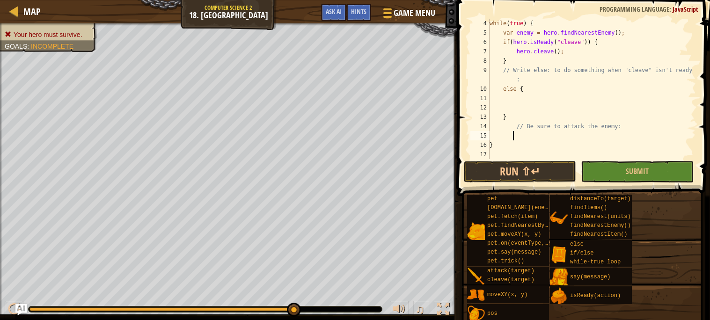
click at [519, 97] on div "while ( true ) { var enemy = hero . findNearestEnemy ( ) ; if ( hero . isReady …" at bounding box center [591, 98] width 208 height 159
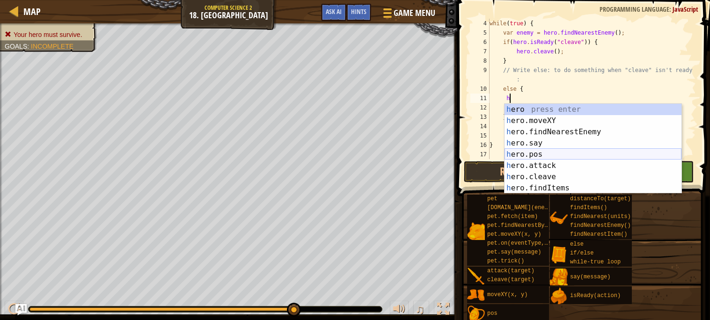
click at [535, 160] on div "h ero press enter h ero.moveXY press enter h ero.findNearestEnemy press enter h…" at bounding box center [592, 160] width 177 height 112
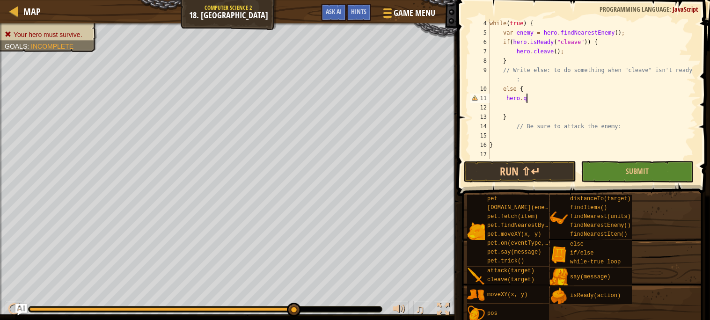
scroll to position [4, 2]
type textarea "hero.attack(enemy);"
click at [525, 177] on button "Run ⇧↵" at bounding box center [520, 172] width 112 height 22
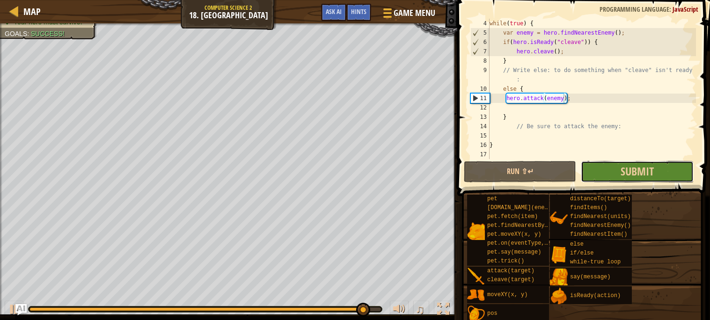
click at [660, 180] on button "Submit" at bounding box center [637, 172] width 112 height 22
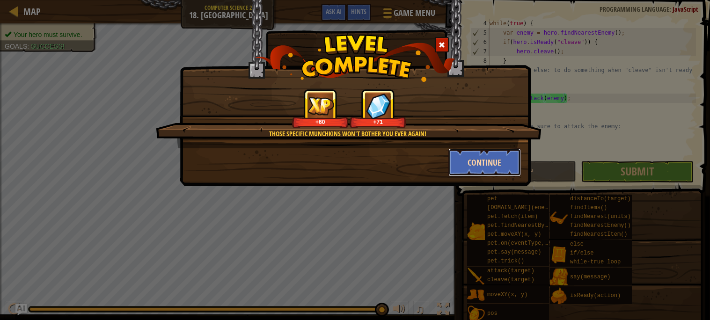
click at [508, 172] on button "Continue" at bounding box center [484, 162] width 73 height 28
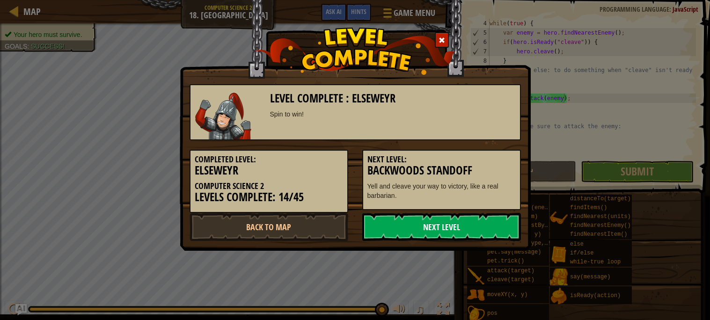
click at [428, 220] on link "Next Level" at bounding box center [441, 227] width 159 height 28
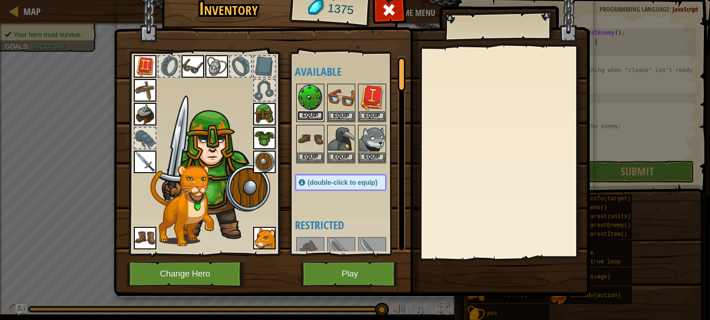
click at [311, 119] on button "Equip" at bounding box center [310, 116] width 26 height 10
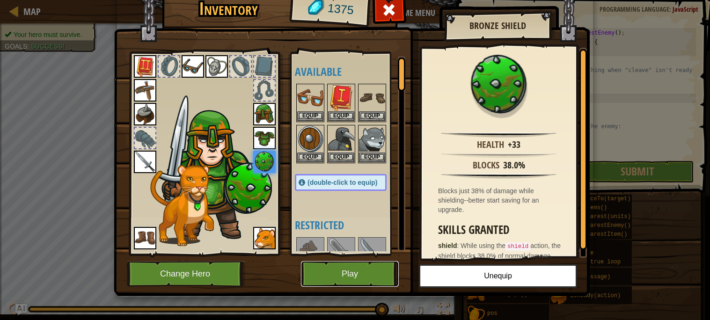
click at [353, 266] on button "Play" at bounding box center [350, 274] width 98 height 26
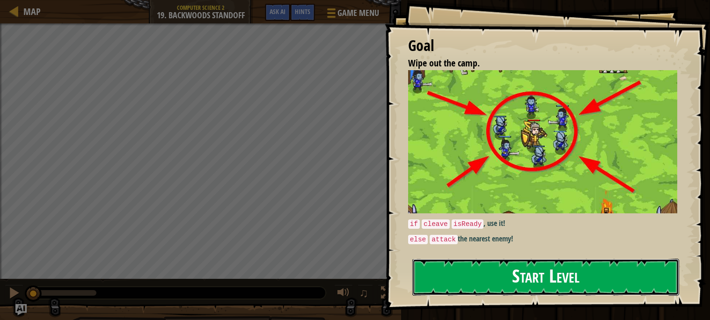
click at [497, 273] on button "Start Level" at bounding box center [545, 277] width 267 height 37
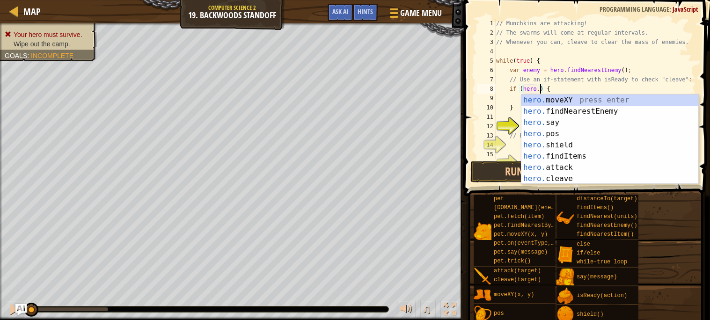
scroll to position [4, 4]
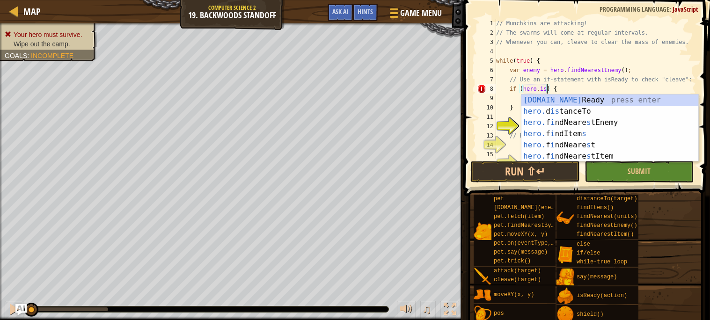
type textarea "if (hero.isReady("cleave")) {"
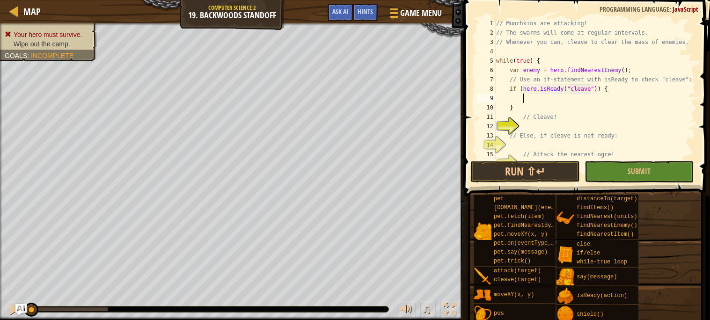
click at [537, 100] on div "// Munchkins are attacking! // The swarms will come at regular intervals. // Wh…" at bounding box center [595, 98] width 202 height 159
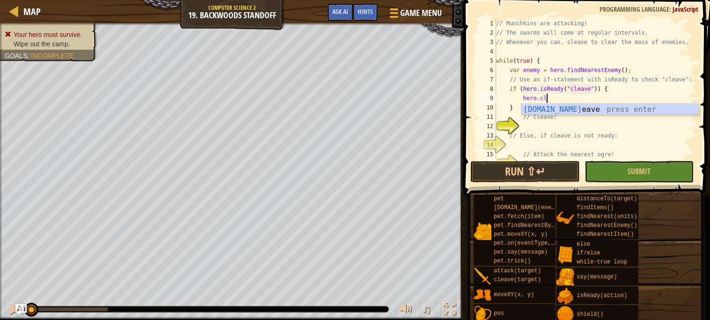
scroll to position [4, 3]
type textarea "hero.cleave(enemy);"
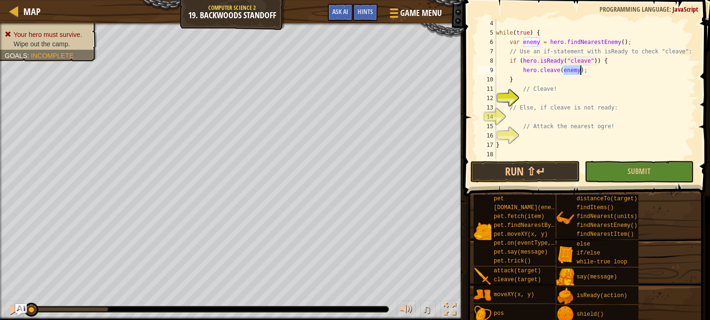
scroll to position [28, 0]
click at [545, 119] on div "while ( true ) { var enemy = hero . findNearestEnemy ( ) ; // Use an if-stateme…" at bounding box center [595, 98] width 202 height 159
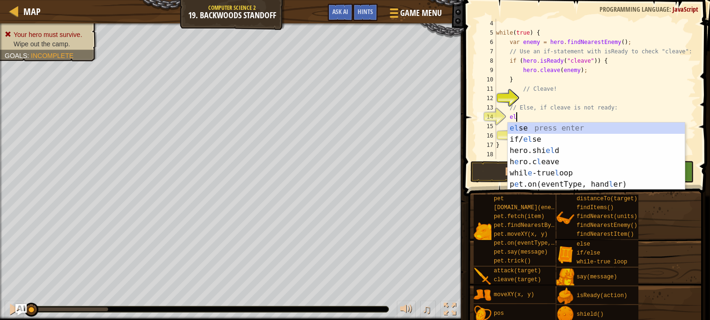
type textarea "els"
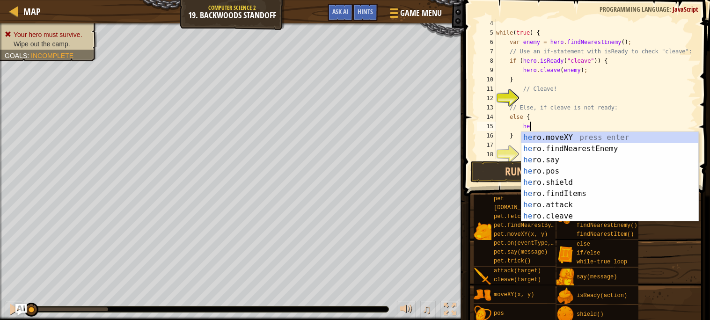
scroll to position [4, 2]
click at [559, 204] on div "her o.moveXY press enter her o.findNearestEnemy press enter her o.say press ent…" at bounding box center [609, 188] width 177 height 112
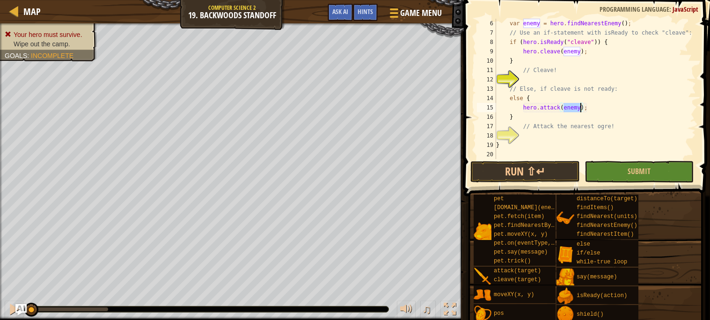
scroll to position [46, 0]
type textarea "hero.attack(enemy);"
click at [521, 175] on button "Run ⇧↵" at bounding box center [524, 172] width 109 height 22
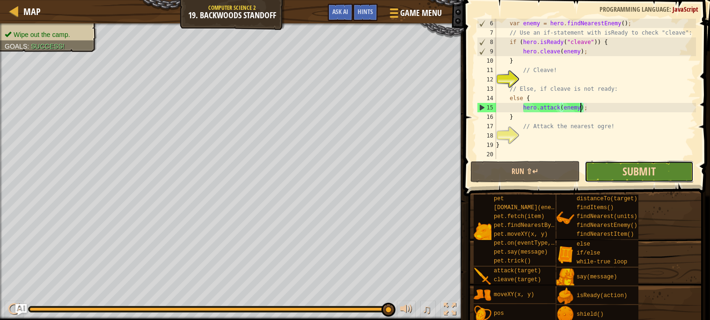
click at [652, 168] on span "Submit" at bounding box center [638, 171] width 33 height 15
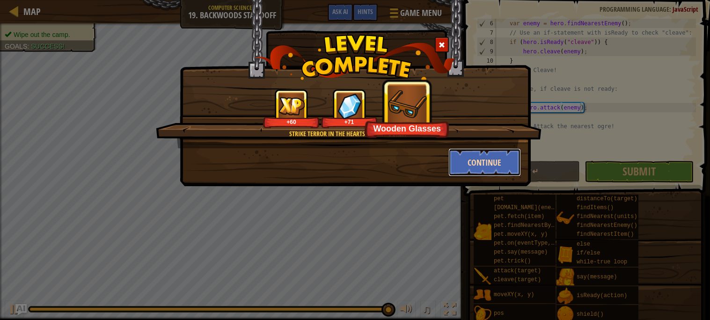
click at [490, 165] on button "Continue" at bounding box center [484, 162] width 73 height 28
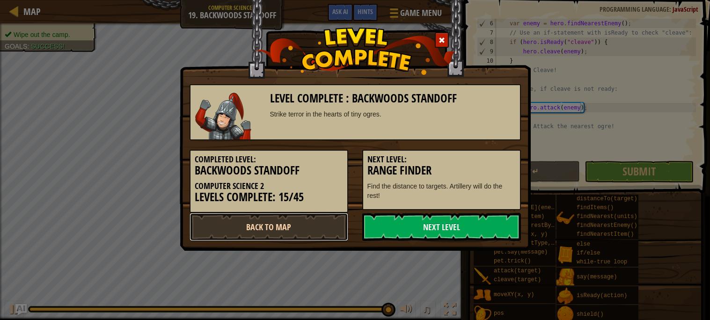
click at [257, 225] on link "Back to Map" at bounding box center [268, 227] width 159 height 28
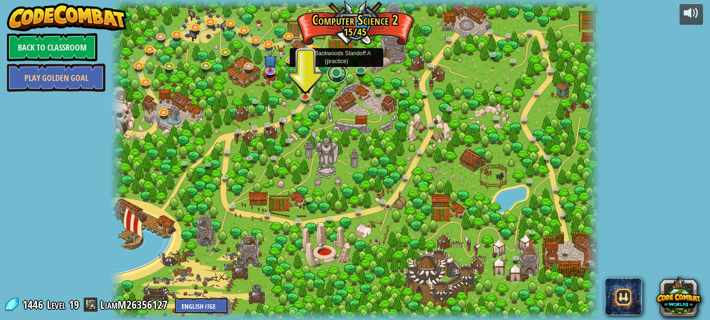
click at [337, 73] on link at bounding box center [336, 73] width 19 height 19
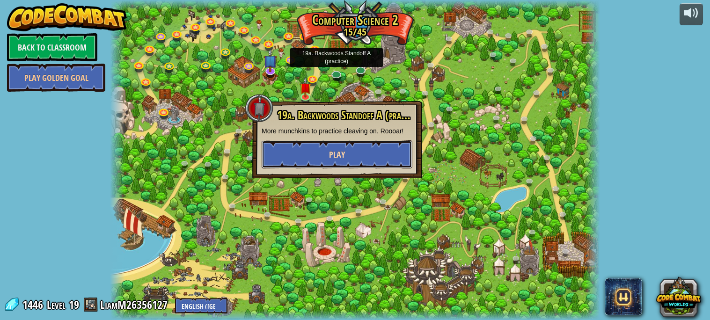
click at [336, 145] on button "Play" at bounding box center [337, 154] width 151 height 28
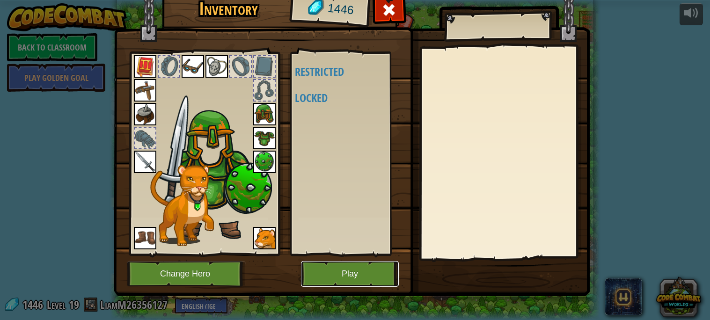
click at [347, 268] on button "Play" at bounding box center [350, 274] width 98 height 26
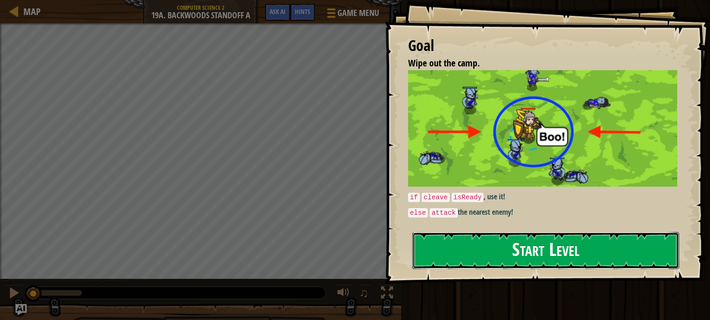
click at [553, 263] on button "Start Level" at bounding box center [545, 250] width 267 height 37
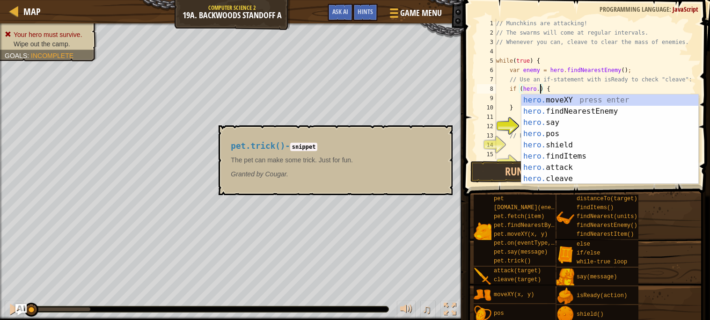
scroll to position [4, 4]
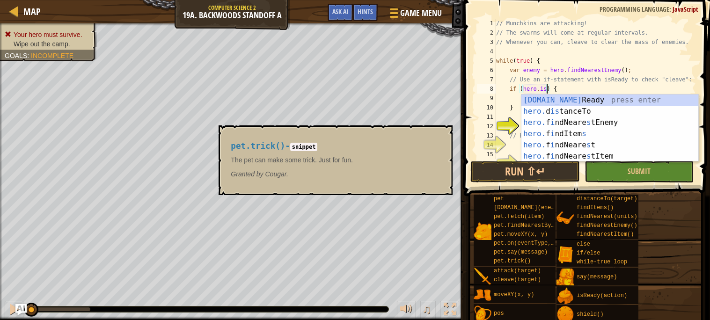
type textarea "if (hero.isReady("cleave")) {"
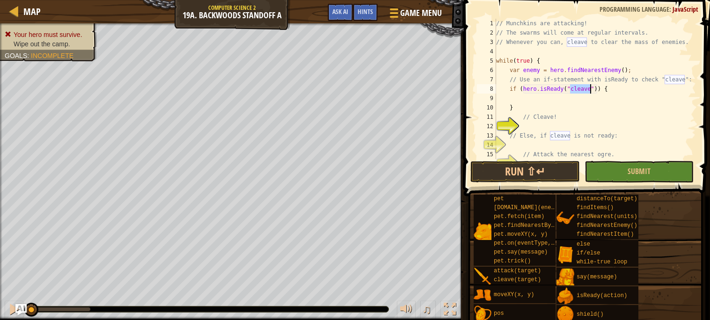
click at [531, 100] on div "// Munchkins are attacking! // The swarms will come at regular intervals. // Wh…" at bounding box center [595, 98] width 202 height 159
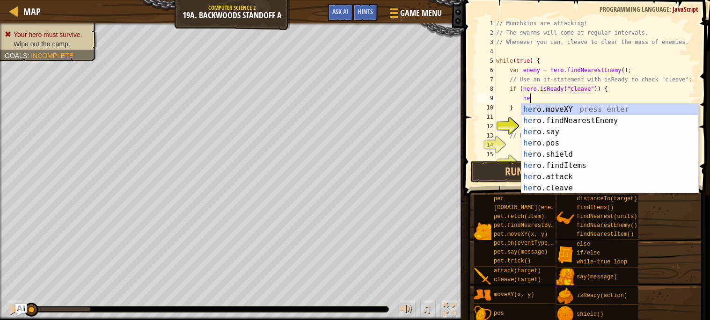
scroll to position [4, 2]
click at [541, 189] on div "her o.moveXY press enter her o.findNearestEnemy press enter her o.say press ent…" at bounding box center [609, 160] width 177 height 112
type textarea "hero.cleave(enemy);"
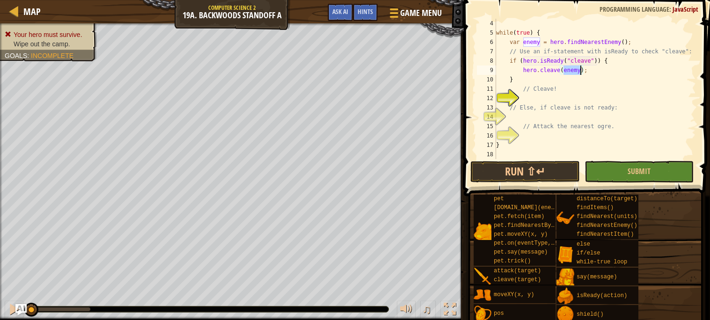
scroll to position [28, 0]
click at [574, 119] on div "while ( true ) { var enemy = hero . findNearestEnemy ( ) ; // Use an if-stateme…" at bounding box center [595, 98] width 202 height 159
type textarea "el"
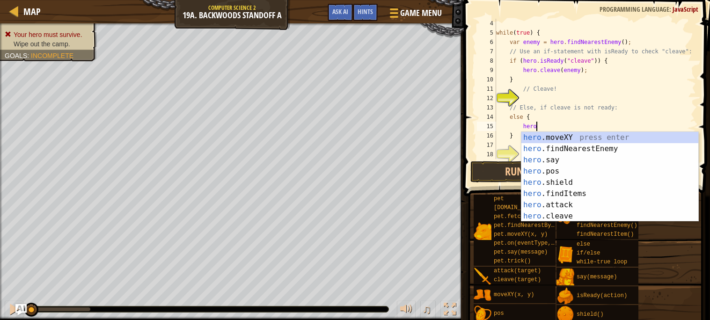
scroll to position [4, 3]
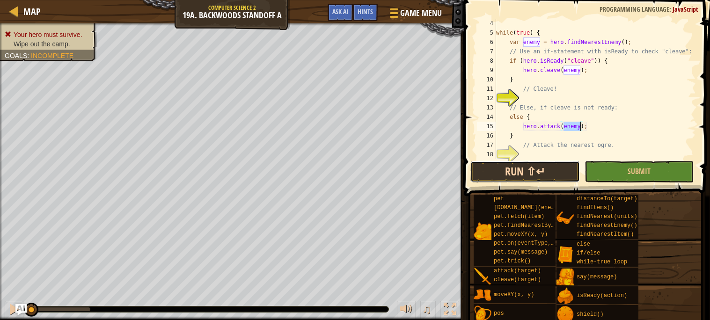
click at [518, 171] on button "Run ⇧↵" at bounding box center [524, 172] width 109 height 22
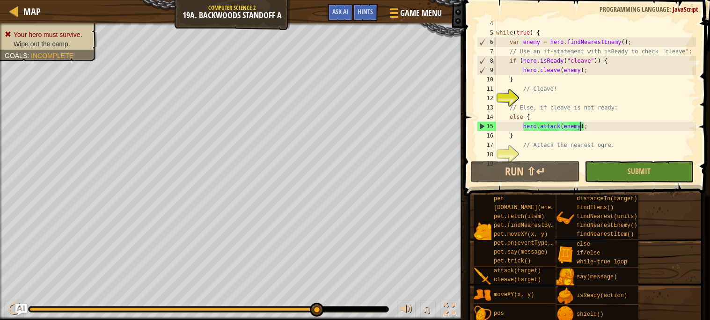
click at [645, 63] on div "while ( true ) { var enemy = hero . findNearestEnemy ( ) ; // Use an if-stateme…" at bounding box center [595, 98] width 202 height 159
type textarea "if (hero.isReady("cleave")) {"
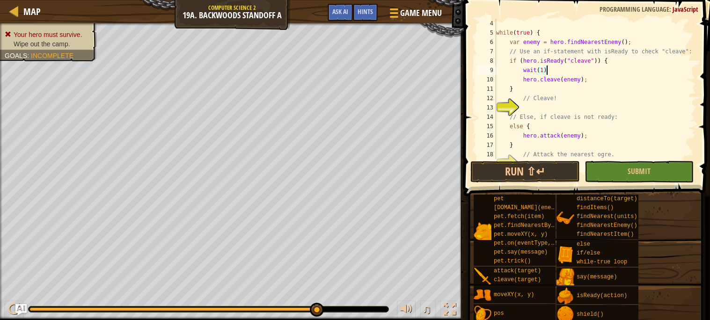
scroll to position [4, 3]
click at [528, 166] on button "Run ⇧↵" at bounding box center [524, 172] width 109 height 22
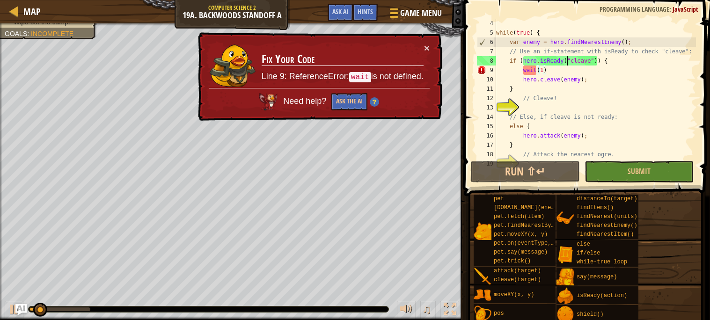
click at [567, 65] on div "while ( true ) { var enemy = hero . findNearestEnemy ( ) ; // Use an if-stateme…" at bounding box center [595, 98] width 202 height 159
click at [559, 69] on div "while ( true ) { var enemy = hero . findNearestEnemy ( ) ; // Use an if-stateme…" at bounding box center [595, 98] width 202 height 159
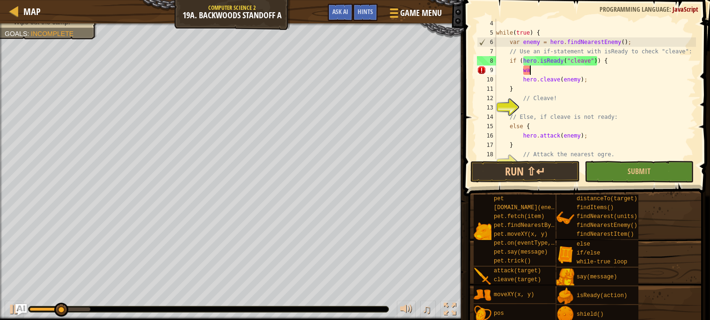
type textarea "w"
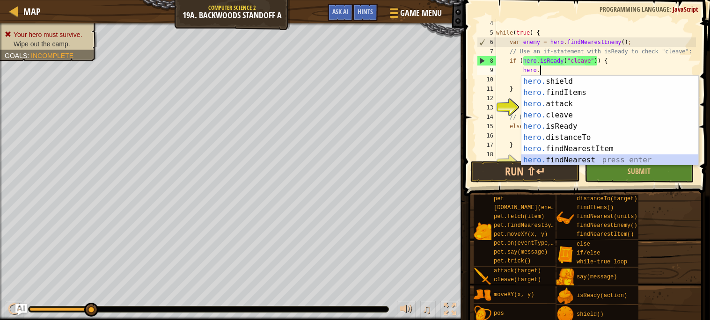
scroll to position [0, 0]
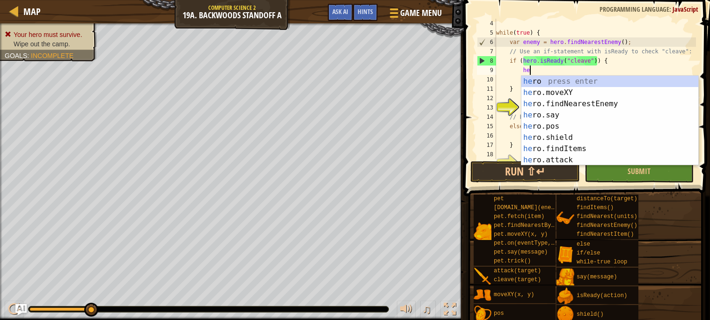
type textarea "h"
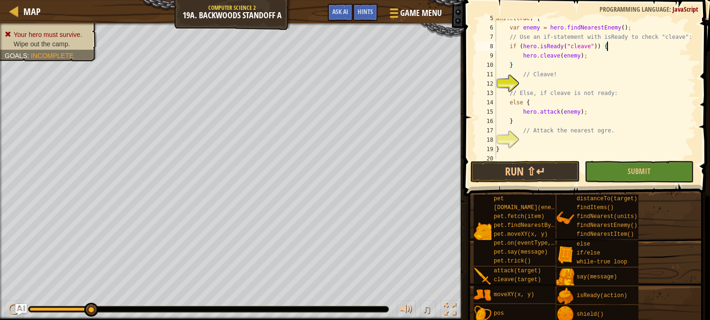
scroll to position [43, 0]
click at [573, 102] on div "while ( true ) { var enemy = hero . findNearestEnemy ( ) ; // Use an if-stateme…" at bounding box center [595, 93] width 202 height 159
type textarea "else {"
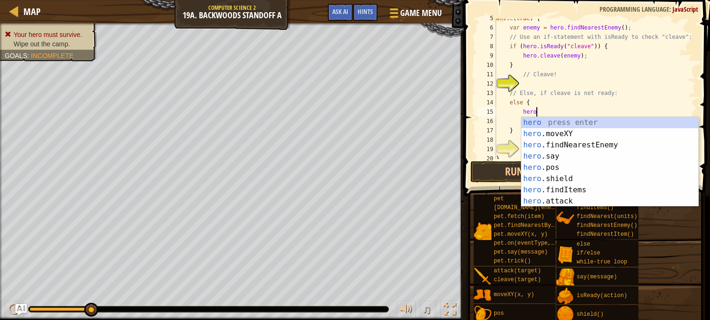
scroll to position [4, 2]
click at [537, 134] on div "hero press enter hero .moveXY press enter hero .findNearestEnemy press enter he…" at bounding box center [609, 173] width 177 height 112
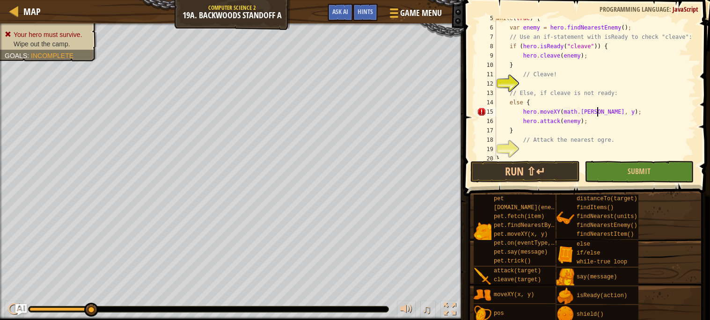
scroll to position [4, 8]
click at [612, 110] on div "while ( true ) { var enemy = hero . findNearestEnemy ( ) ; // Use an if-stateme…" at bounding box center [595, 93] width 202 height 159
type textarea "hero.moveXY(Math.random(), Math.random());"
click at [524, 176] on button "Run ⇧↵" at bounding box center [524, 172] width 109 height 22
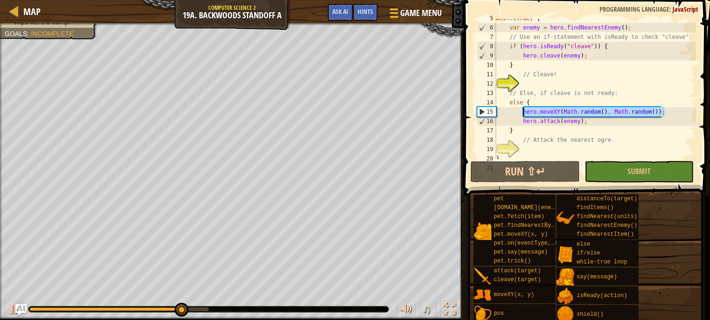
drag, startPoint x: 664, startPoint y: 110, endPoint x: 523, endPoint y: 112, distance: 141.3
click at [523, 112] on div "while ( true ) { var enemy = hero . findNearestEnemy ( ) ; // Use an if-stateme…" at bounding box center [595, 93] width 202 height 159
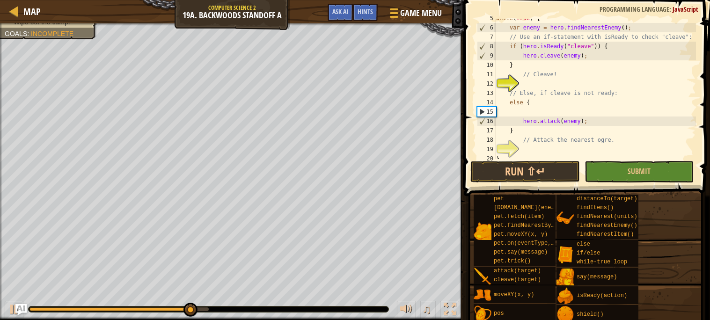
scroll to position [4, 0]
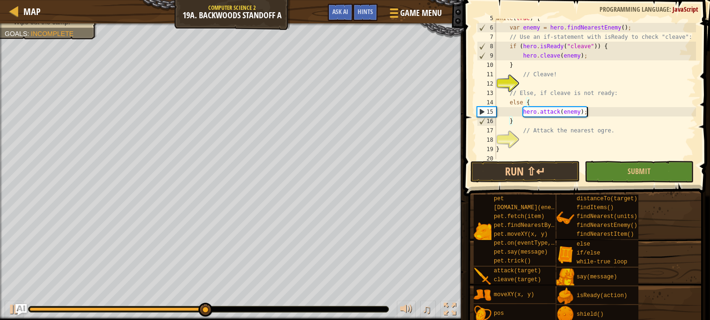
click at [594, 111] on div "while ( true ) { var enemy = hero . findNearestEnemy ( ) ; // Use an if-stateme…" at bounding box center [595, 93] width 202 height 159
type textarea "hero.attack(enemy);"
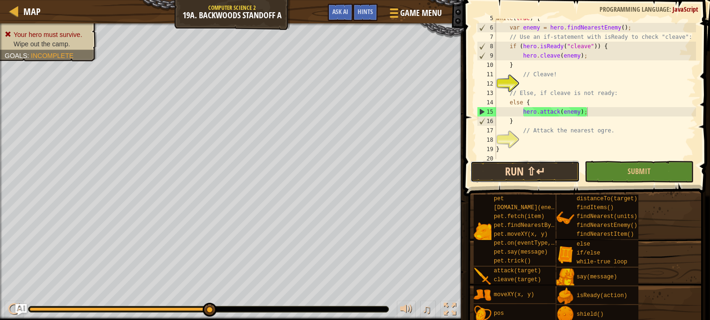
click at [537, 172] on button "Run ⇧↵" at bounding box center [524, 172] width 109 height 22
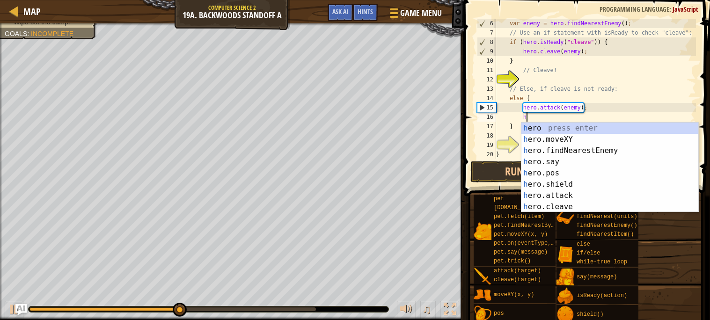
scroll to position [4, 2]
click at [566, 205] on div "he ro press enter he ro.moveXY press enter he ro.findNearestEnemy press enter h…" at bounding box center [609, 179] width 177 height 112
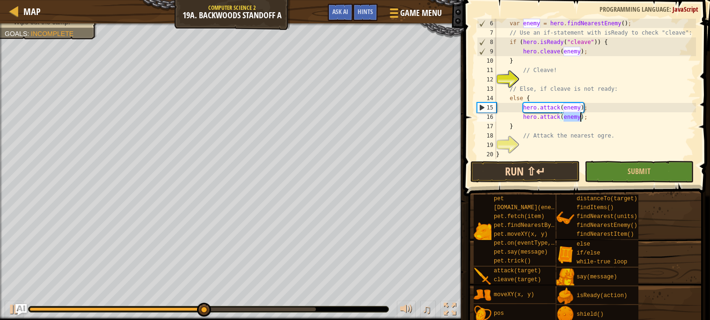
type textarea "hero.attack(enemy);"
click at [548, 170] on button "Run ⇧↵" at bounding box center [524, 172] width 109 height 22
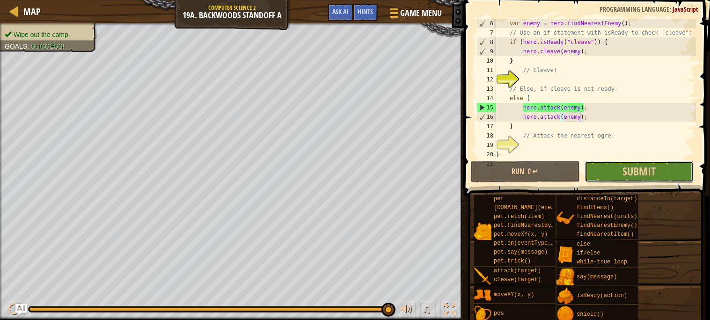
click at [615, 173] on button "Submit" at bounding box center [638, 172] width 109 height 22
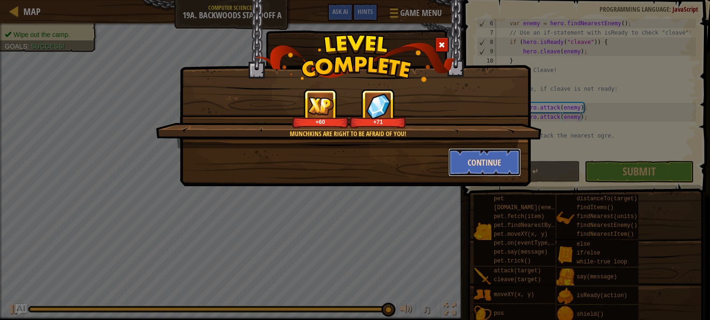
click at [487, 150] on button "Continue" at bounding box center [484, 162] width 73 height 28
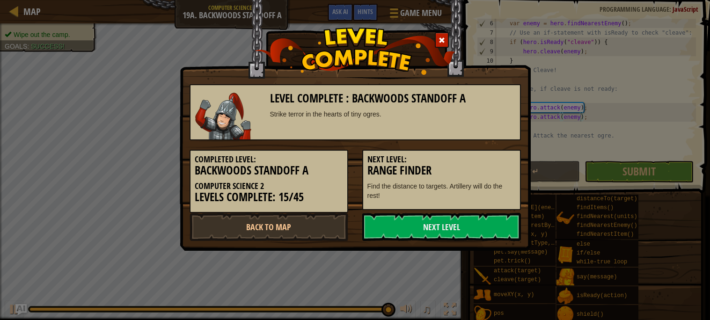
click at [487, 158] on h5 "Next Level:" at bounding box center [441, 159] width 148 height 9
click at [314, 218] on link "Back to Map" at bounding box center [268, 227] width 159 height 28
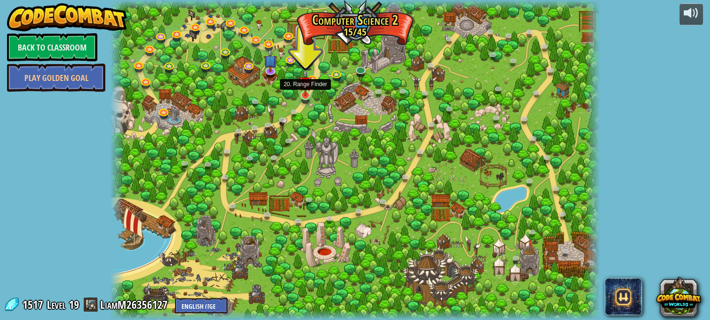
click at [308, 91] on img at bounding box center [305, 82] width 12 height 27
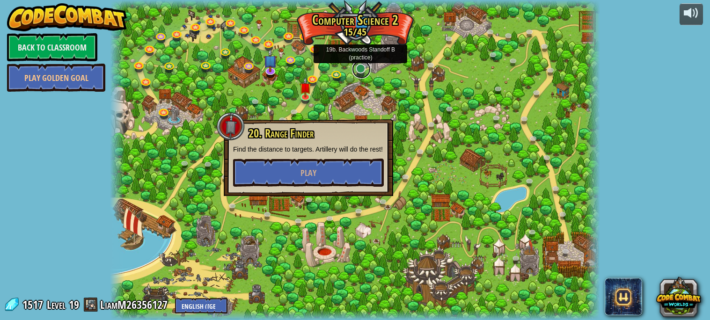
click at [363, 68] on link at bounding box center [361, 69] width 19 height 19
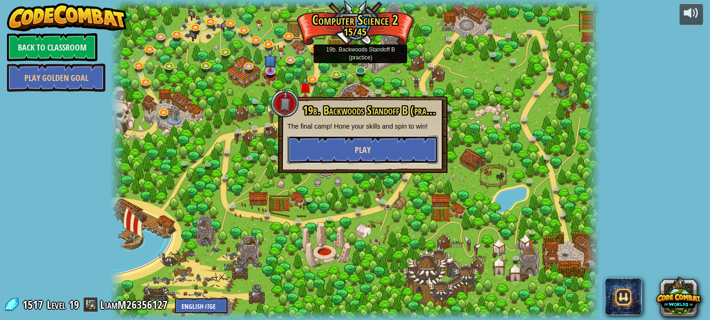
click at [322, 155] on button "Play" at bounding box center [362, 150] width 151 height 28
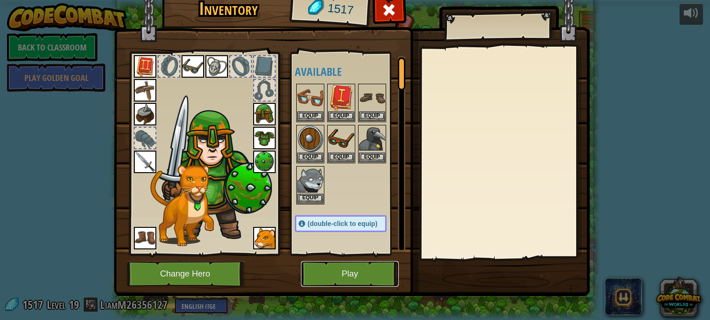
click at [349, 264] on button "Play" at bounding box center [350, 274] width 98 height 26
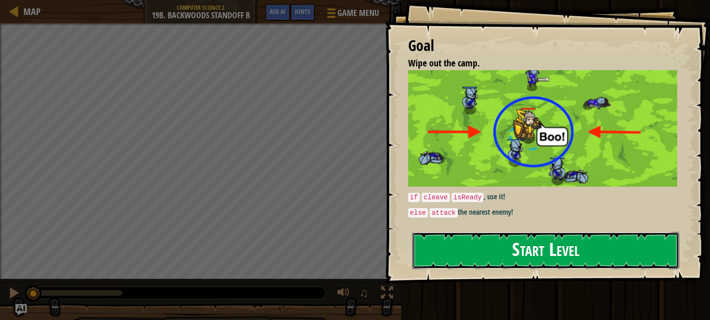
click at [505, 252] on button "Start Level" at bounding box center [545, 250] width 267 height 37
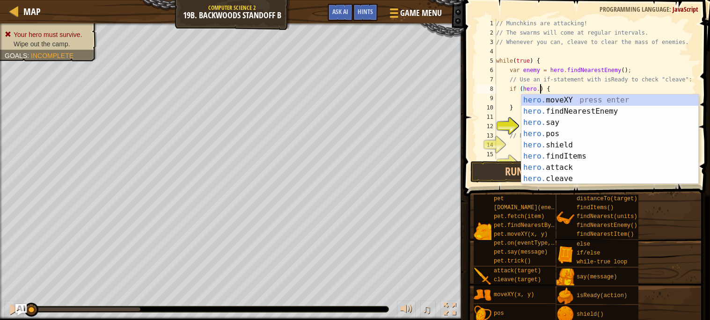
scroll to position [4, 4]
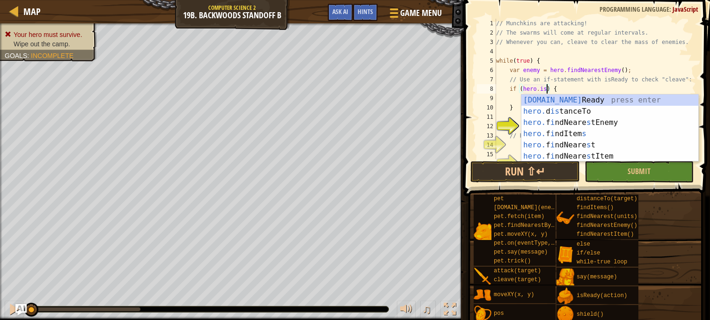
type textarea "if (hero.isReady("cleave")) {"
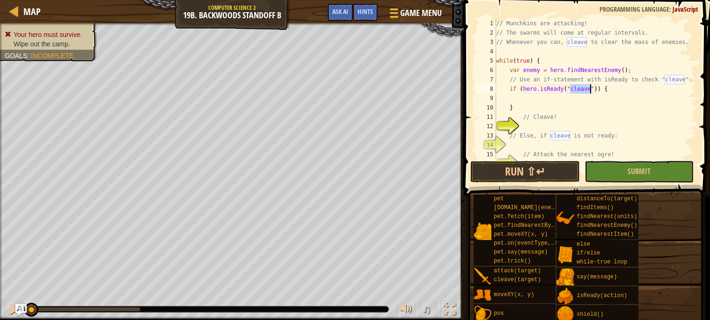
click at [523, 101] on div "// Munchkins are attacking! // The swarms will come at regular intervals. // Wh…" at bounding box center [595, 98] width 202 height 159
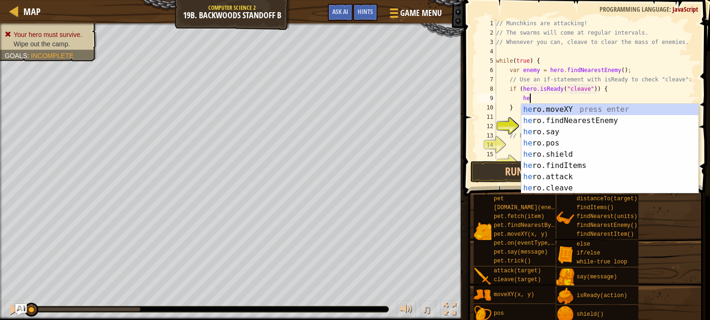
scroll to position [4, 2]
click at [576, 186] on div "her o.moveXY press enter her o.findNearestEnemy press enter her o.say press ent…" at bounding box center [609, 160] width 177 height 112
type textarea "hero.cleave(enemy);"
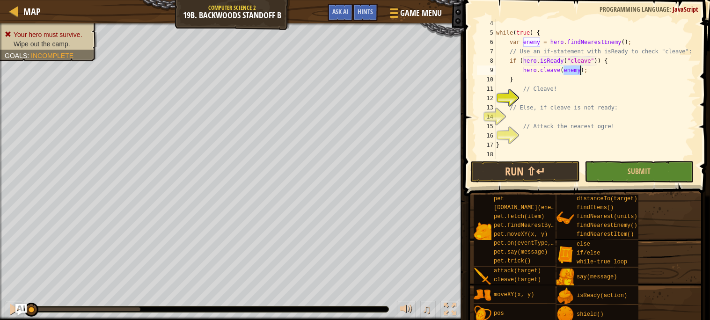
scroll to position [28, 0]
click at [520, 118] on div "while ( true ) { var enemy = hero . findNearestEnemy ( ) ; // Use an if-stateme…" at bounding box center [595, 98] width 202 height 159
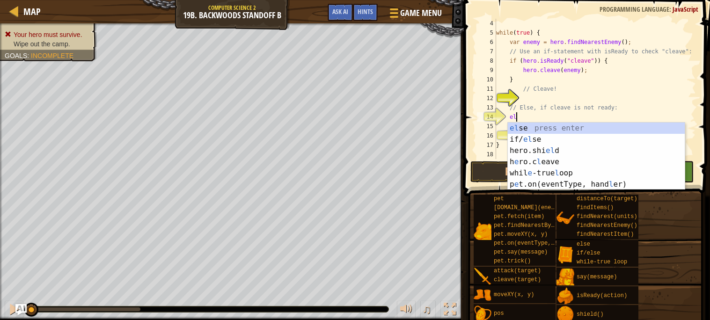
scroll to position [4, 1]
type textarea "else"
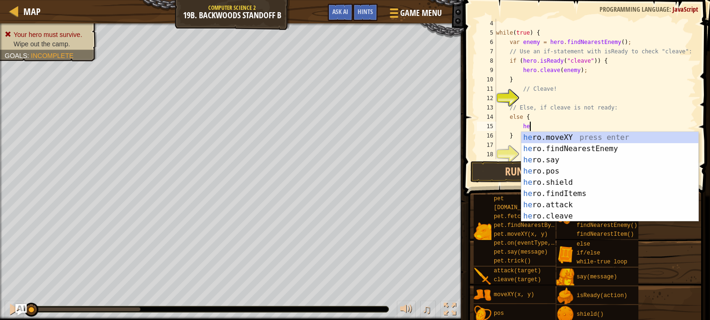
scroll to position [4, 2]
click at [548, 205] on div "hero .moveXY press enter hero .findNearestEnemy press enter hero .say press ent…" at bounding box center [609, 188] width 177 height 112
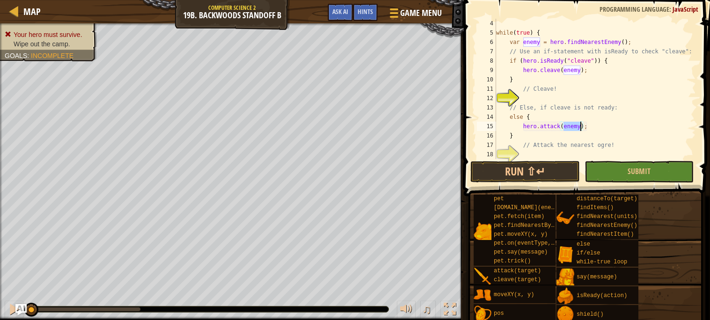
click at [600, 126] on div "while ( true ) { var enemy = hero . findNearestEnemy ( ) ; // Use an if-stateme…" at bounding box center [595, 98] width 202 height 159
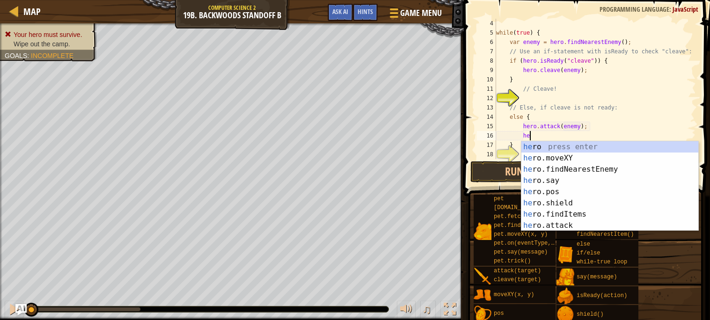
scroll to position [4, 7]
type textarea "hero.attack(enemy);her"
click at [577, 202] on div "her o press enter her o.moveXY press enter her o.findNearestEnemy press enter h…" at bounding box center [609, 197] width 177 height 112
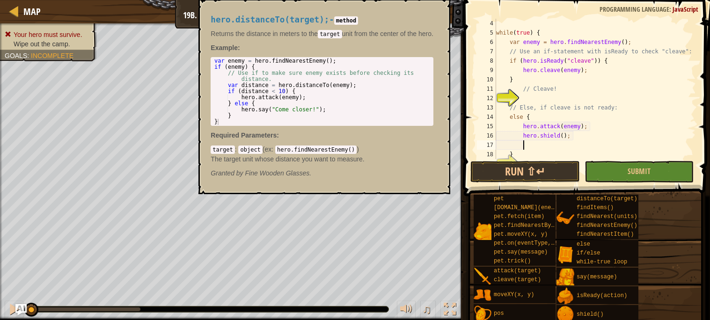
scroll to position [4, 1]
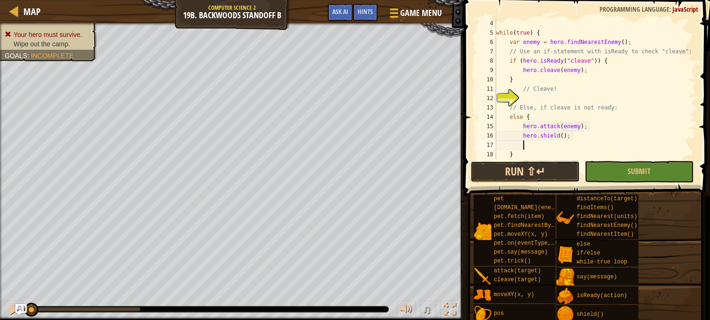
click at [542, 178] on button "Run ⇧↵" at bounding box center [524, 172] width 109 height 22
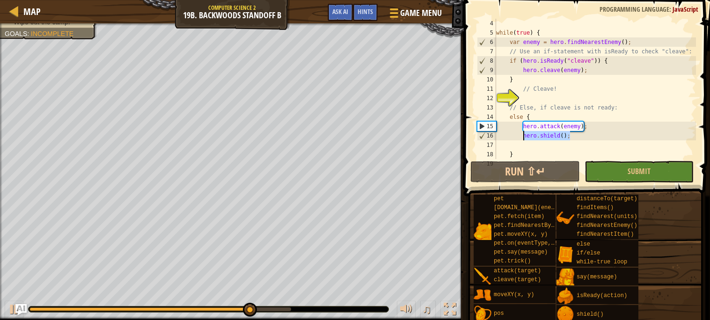
drag, startPoint x: 573, startPoint y: 135, endPoint x: 523, endPoint y: 138, distance: 50.1
click at [523, 138] on div "while ( true ) { var enemy = hero . findNearestEnemy ( ) ; // Use an if-stateme…" at bounding box center [595, 98] width 202 height 159
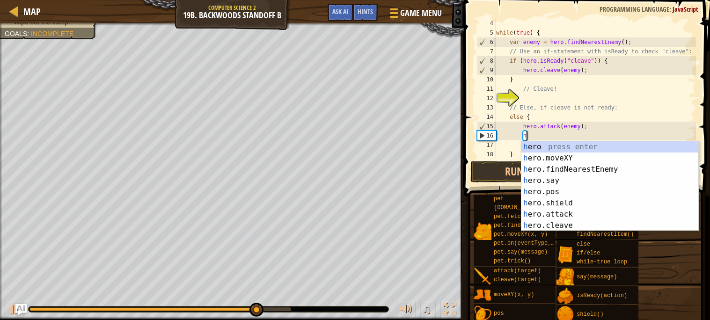
scroll to position [4, 2]
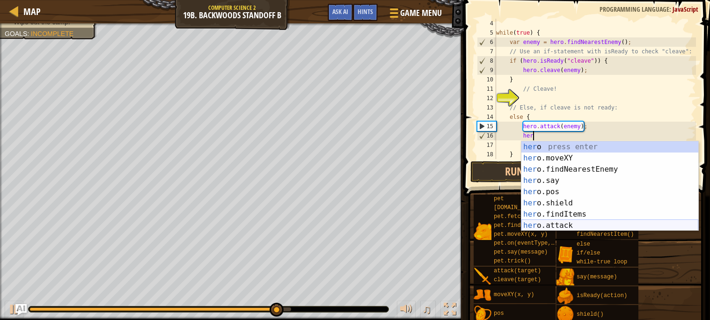
click at [557, 221] on div "her o press enter her o.moveXY press enter her o.findNearestEnemy press enter h…" at bounding box center [609, 197] width 177 height 112
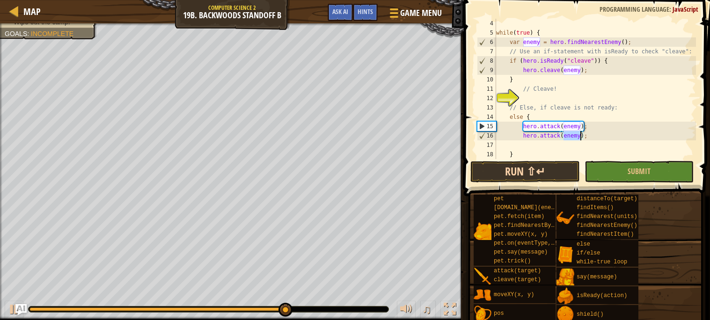
type textarea "hero.attack(enemy);"
click at [540, 164] on button "Run ⇧↵" at bounding box center [524, 172] width 109 height 22
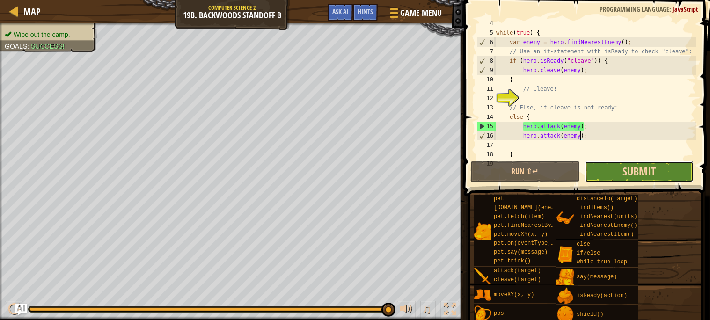
click at [621, 176] on button "Submit" at bounding box center [638, 172] width 109 height 22
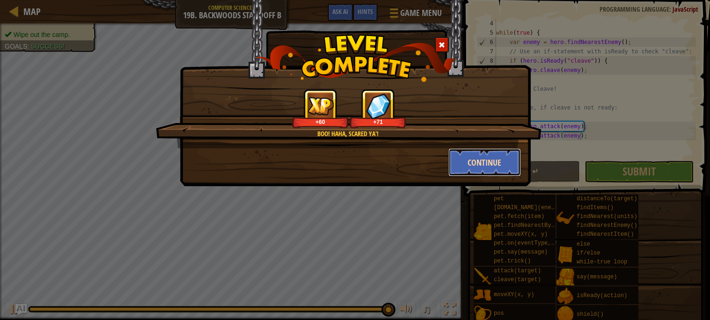
click at [496, 163] on button "Continue" at bounding box center [484, 162] width 73 height 28
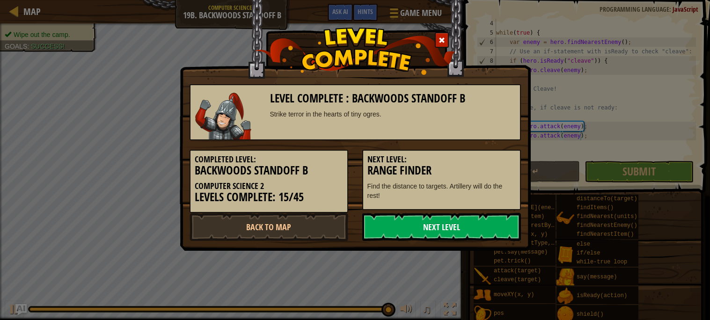
click at [395, 214] on link "Next Level" at bounding box center [441, 227] width 159 height 28
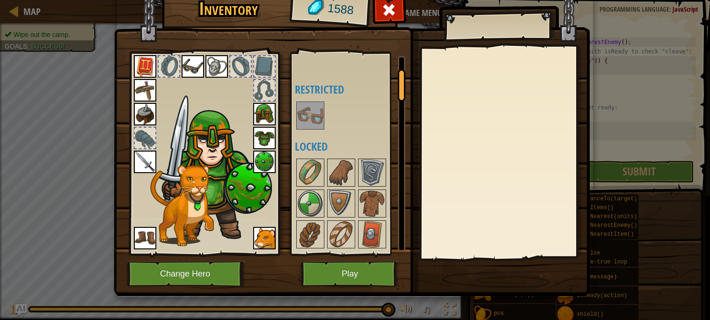
scroll to position [0, 0]
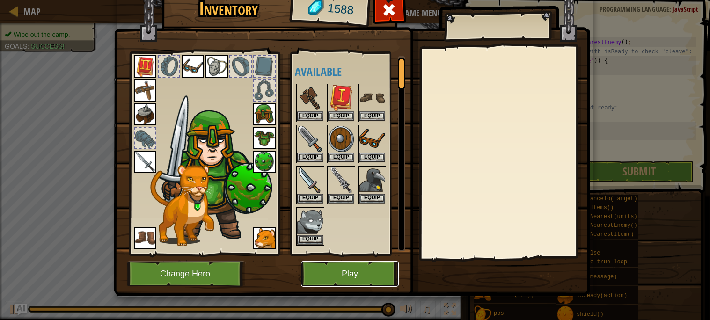
click at [344, 282] on button "Play" at bounding box center [350, 274] width 98 height 26
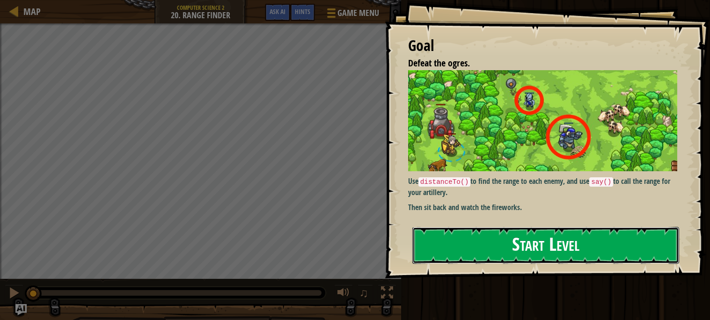
click at [485, 249] on button "Start Level" at bounding box center [545, 245] width 267 height 37
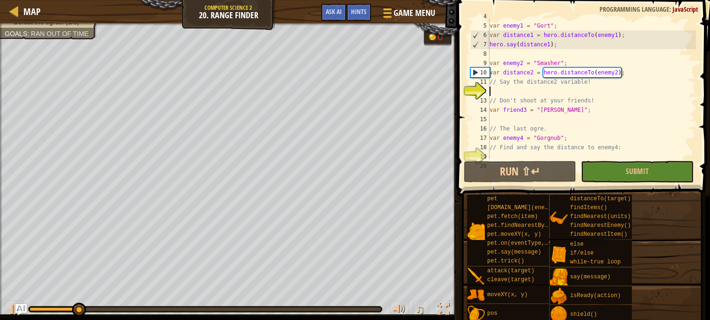
scroll to position [56, 0]
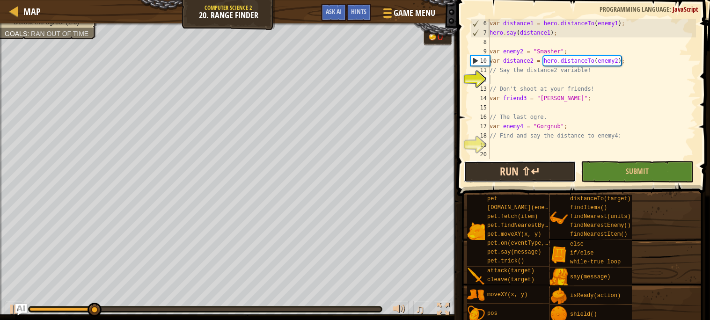
click at [537, 163] on button "Run ⇧↵" at bounding box center [520, 172] width 112 height 22
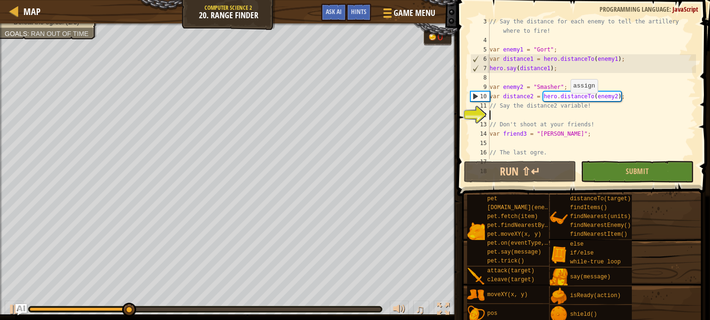
scroll to position [20, 0]
click at [627, 97] on div "// Say the distance for each enemy to tell the artillery where to fire! var ene…" at bounding box center [591, 101] width 208 height 168
type textarea "var distance2 = hero.distanceTo(enemy2);"
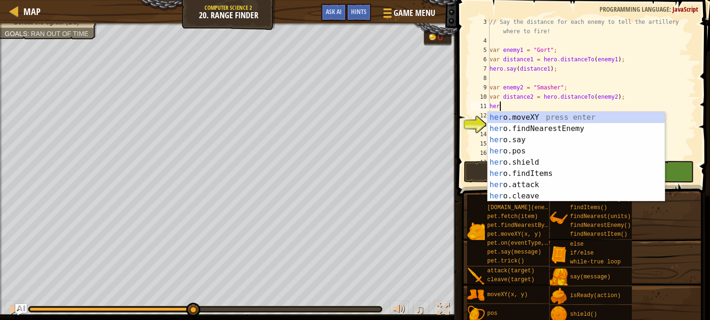
scroll to position [4, 0]
click at [526, 139] on div "he ro.moveXY press enter he ro.findNearestEnemy press enter he ro.say press ent…" at bounding box center [575, 168] width 177 height 112
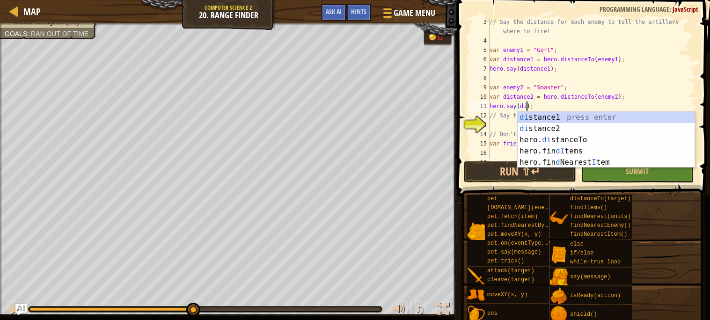
scroll to position [4, 3]
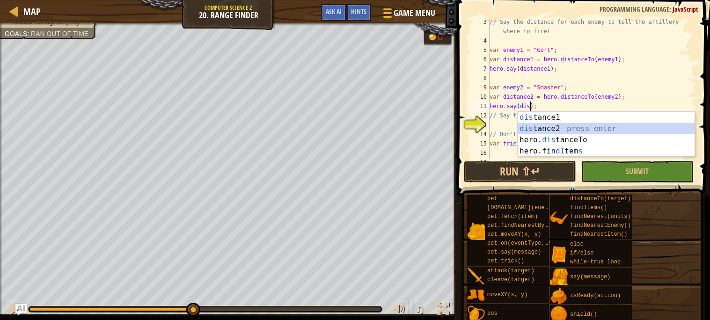
type textarea "hero.say(distance2);"
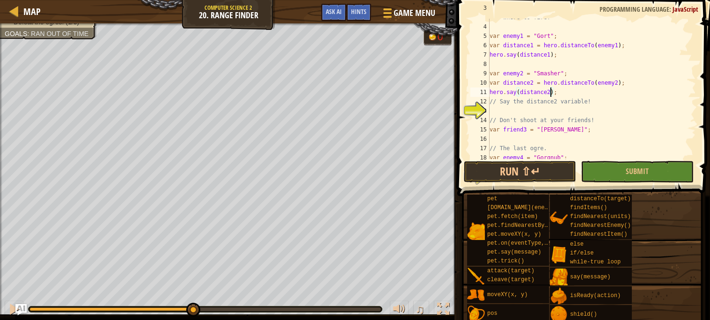
scroll to position [65, 0]
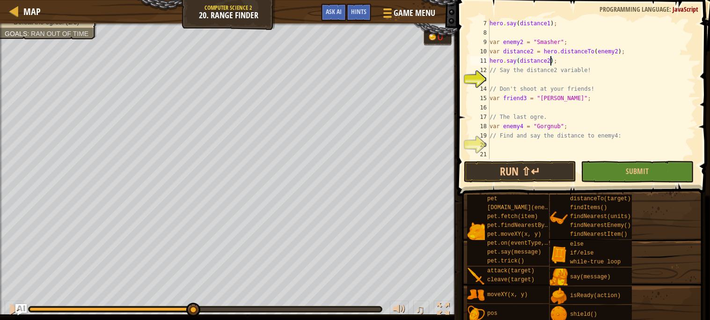
click at [560, 108] on div "hero . say ( distance1 ) ; var enemy2 = "Smasher" ; var distance2 = hero . dist…" at bounding box center [591, 98] width 208 height 159
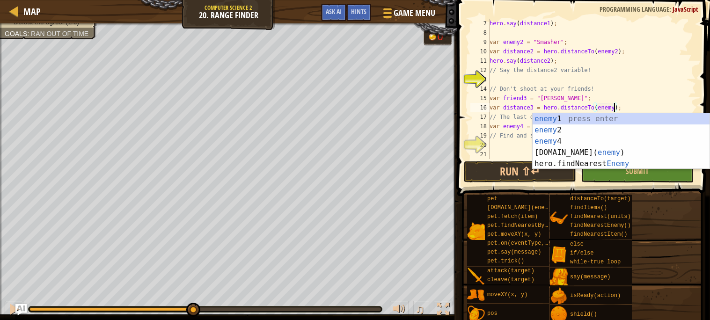
scroll to position [4, 11]
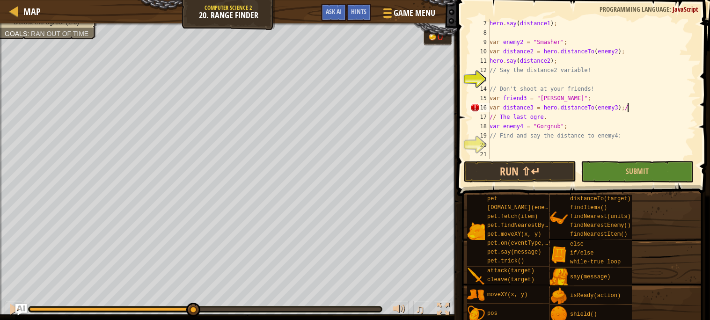
type textarea "var distance3 = hero.distanceTo(enemy3);"
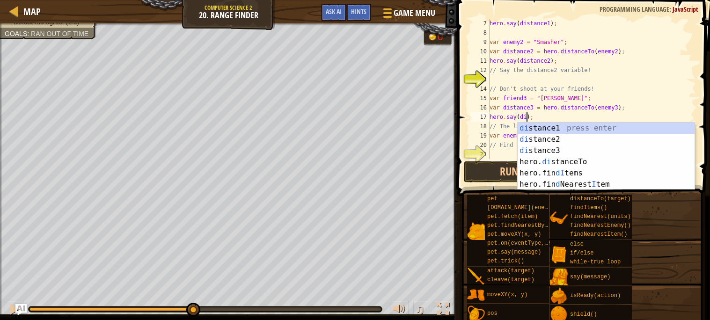
scroll to position [4, 3]
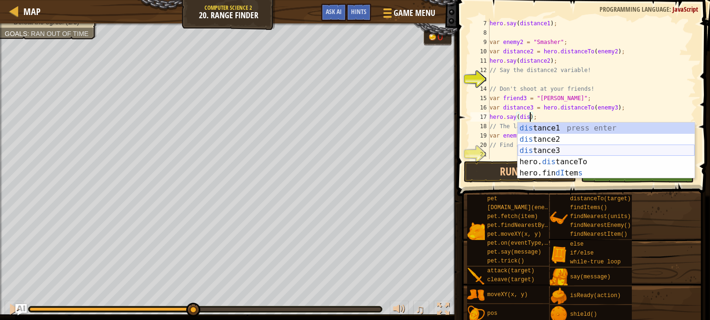
click at [569, 148] on div "dis tance1 press enter dis tance2 press enter dis tance3 press enter hero. dis …" at bounding box center [605, 162] width 177 height 79
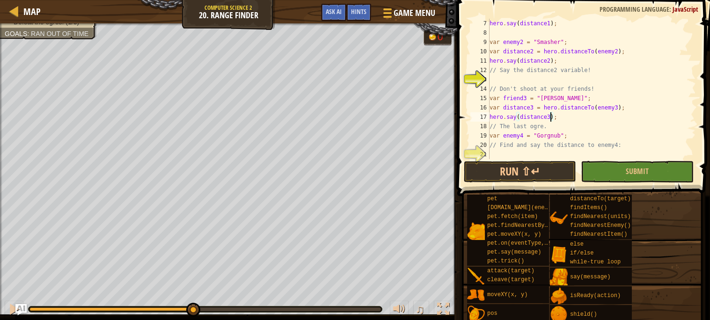
click at [572, 138] on div "hero . say ( distance1 ) ; var enemy2 = "Smasher" ; var distance2 = hero . dist…" at bounding box center [591, 98] width 208 height 159
type textarea "var enemy4 = "Gorgnub";"
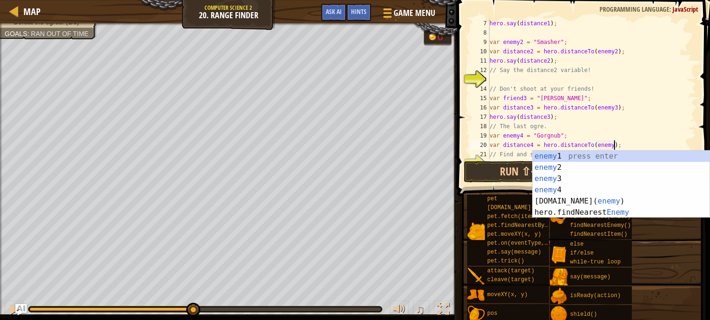
scroll to position [4, 11]
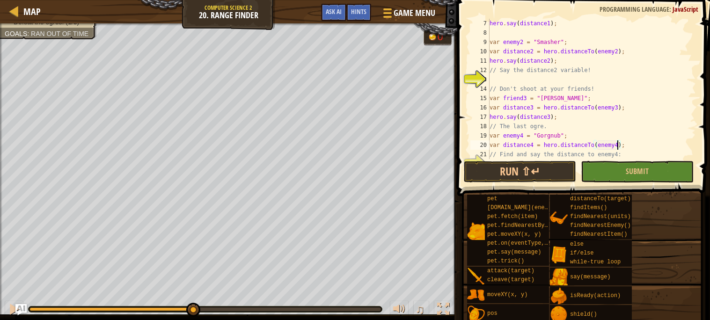
type textarea "// Find and say the distance to enemy4:"
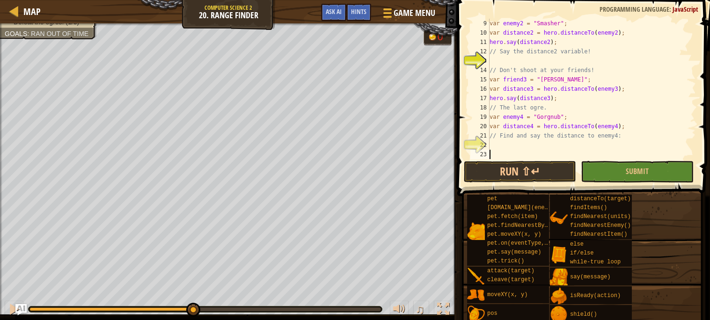
scroll to position [84, 0]
type textarea "var distance4 = hero.distanceTo(enemy4);"
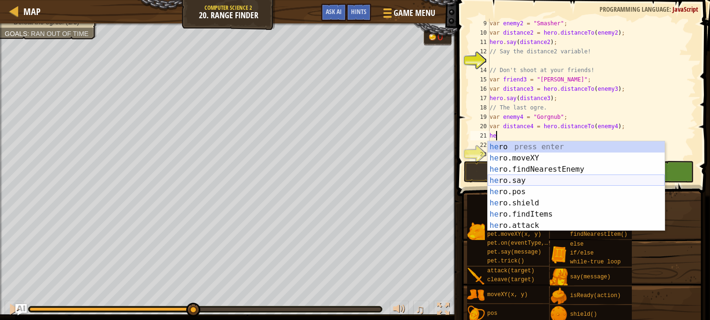
click at [512, 181] on div "he ro press enter he ro.moveXY press enter he ro.findNearestEnemy press enter h…" at bounding box center [575, 197] width 177 height 112
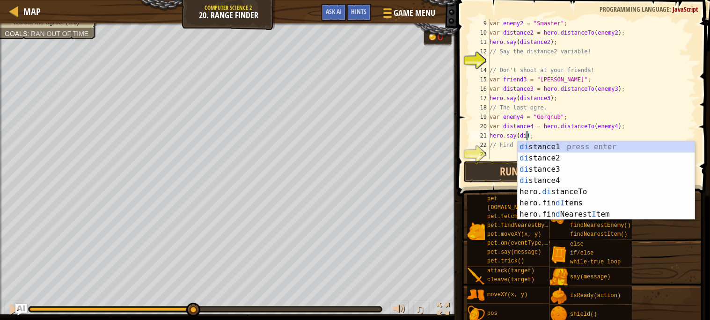
scroll to position [4, 3]
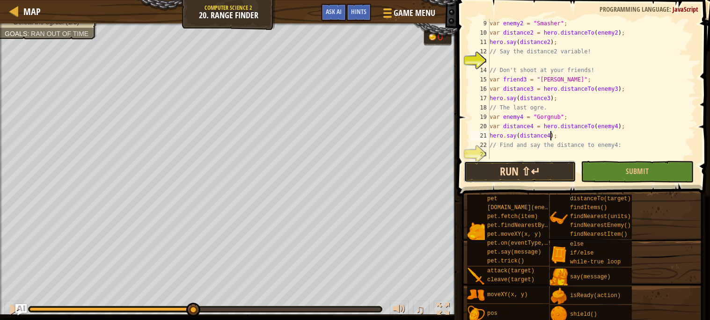
click at [491, 175] on button "Run ⇧↵" at bounding box center [520, 172] width 112 height 22
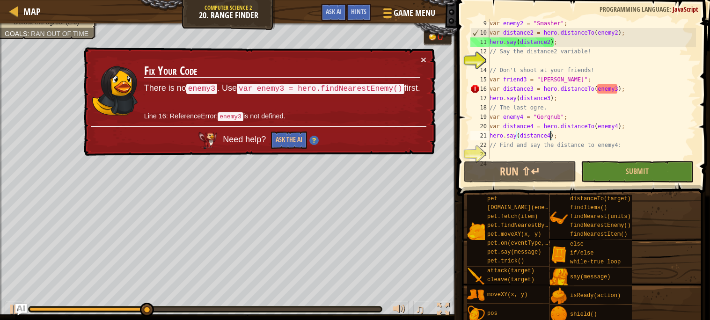
click at [614, 89] on div "var enemy2 = "Smasher" ; var distance2 = hero . distanceTo ( enemy2 ) ; hero . …" at bounding box center [591, 98] width 208 height 159
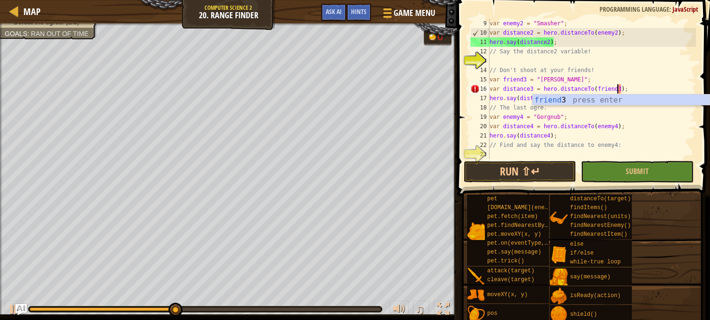
scroll to position [4, 11]
type textarea "var distance3 = hero.distanceTo(friend3);"
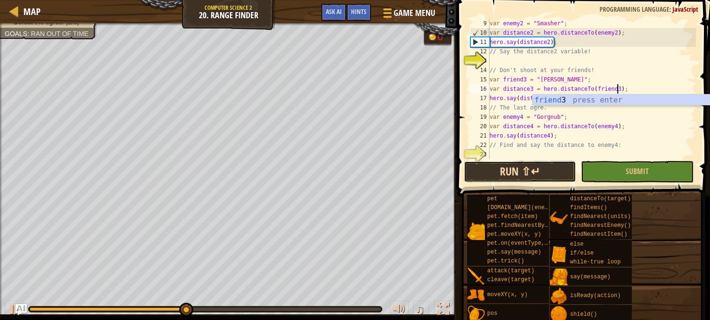
click at [538, 170] on button "Run ⇧↵" at bounding box center [520, 172] width 112 height 22
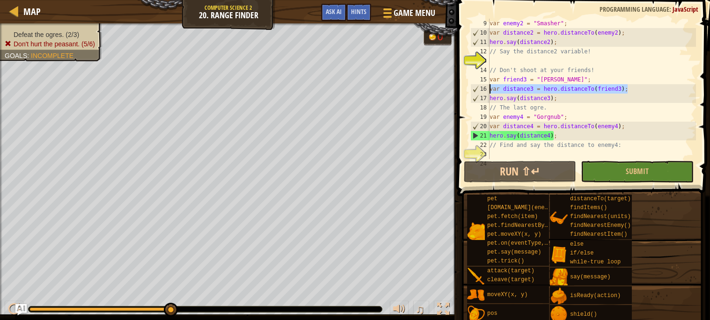
drag, startPoint x: 641, startPoint y: 90, endPoint x: 483, endPoint y: 88, distance: 158.1
click at [483, 88] on div "var distance3 = hero.distanceTo(friend3); 9 10 11 12 13 14 15 16 17 18 19 20 21…" at bounding box center [581, 89] width 227 height 140
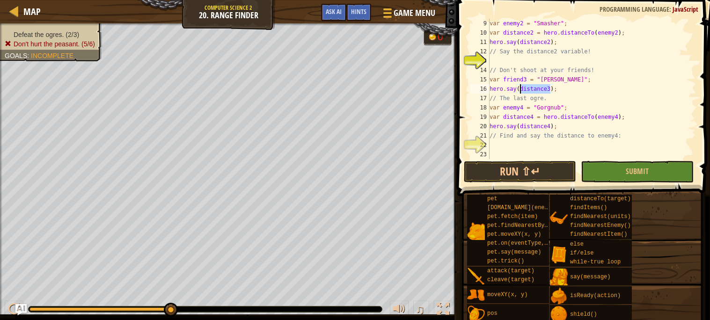
drag, startPoint x: 551, startPoint y: 91, endPoint x: 520, endPoint y: 87, distance: 31.1
click at [520, 87] on div "var enemy2 = "Smasher" ; var distance2 = hero . distanceTo ( enemy2 ) ; hero . …" at bounding box center [591, 98] width 208 height 159
click at [519, 165] on button "Run ⇧↵" at bounding box center [520, 172] width 112 height 22
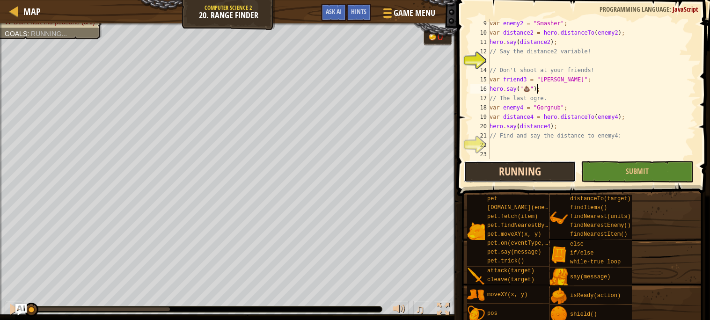
click at [519, 165] on button "Running" at bounding box center [520, 172] width 112 height 22
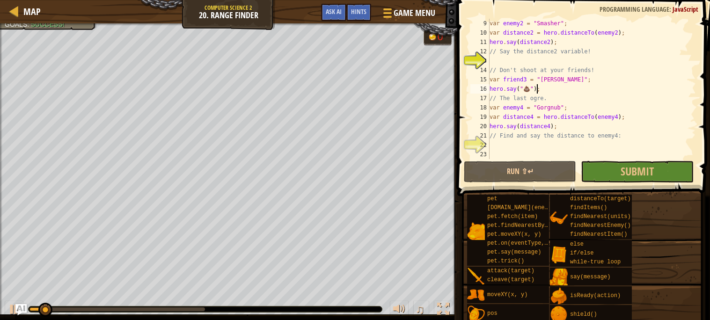
click at [531, 88] on div "var enemy2 = "Smasher" ; var distance2 = hero . distanceTo ( enemy2 ) ; hero . …" at bounding box center [591, 98] width 208 height 159
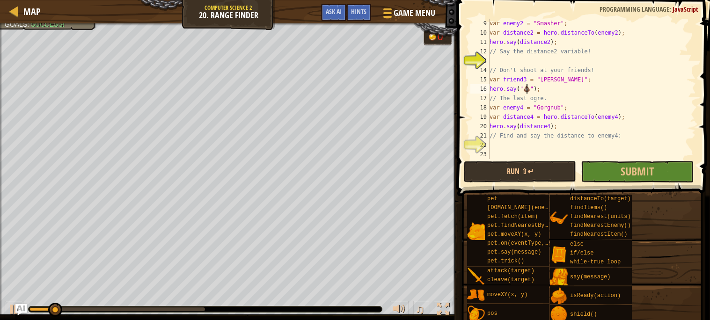
type textarea "hero.say("💩");"
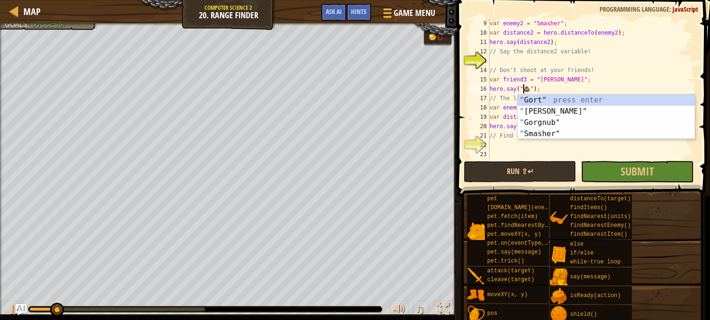
scroll to position [4, 3]
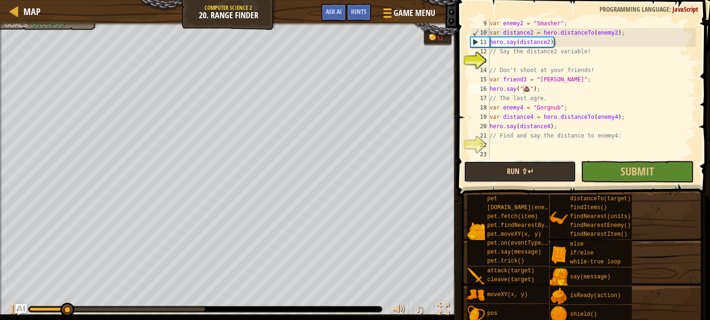
click at [507, 165] on button "Run ⇧↵" at bounding box center [520, 172] width 112 height 22
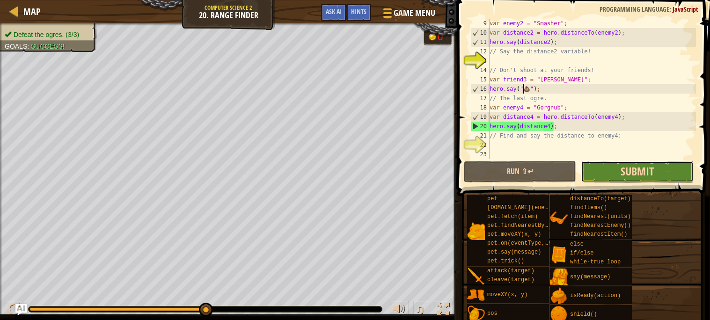
click at [627, 171] on span "Submit" at bounding box center [636, 171] width 33 height 15
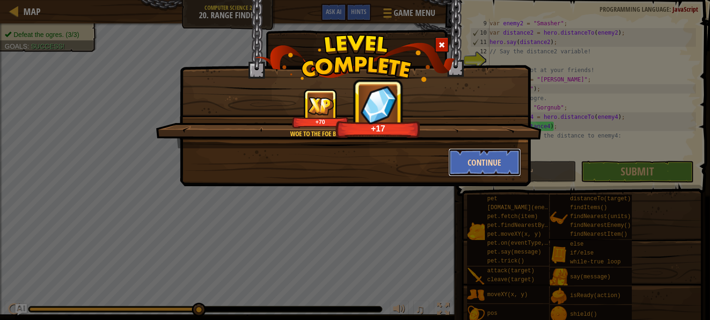
click at [487, 163] on button "Continue" at bounding box center [484, 162] width 73 height 28
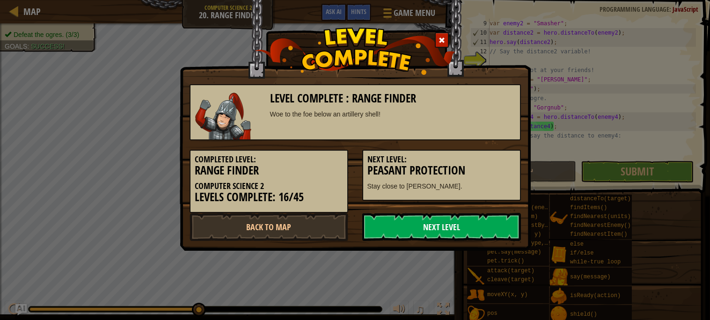
click at [453, 227] on link "Next Level" at bounding box center [441, 227] width 159 height 28
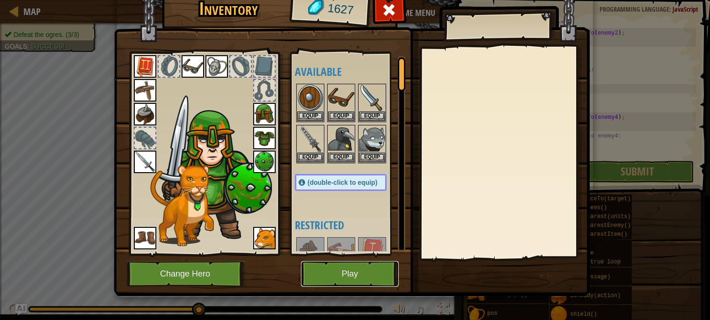
click at [359, 282] on button "Play" at bounding box center [350, 274] width 98 height 26
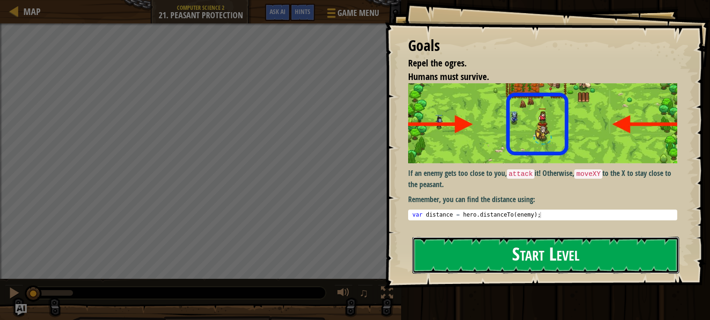
click at [524, 261] on button "Start Level" at bounding box center [545, 255] width 267 height 37
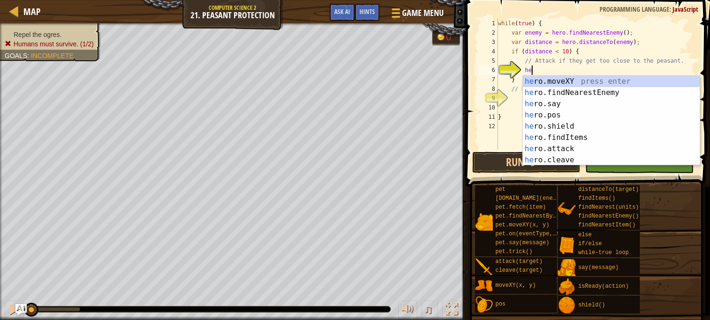
scroll to position [4, 2]
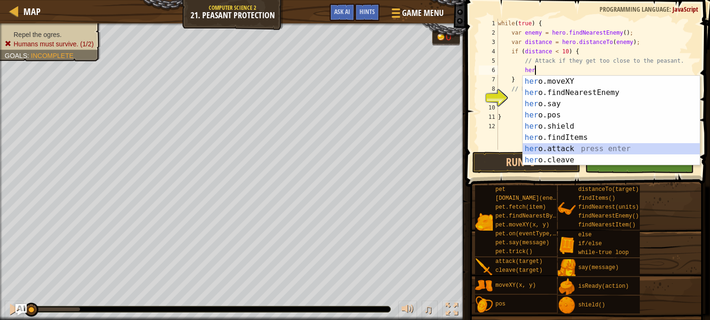
click at [556, 146] on div "her o.moveXY press enter her o.findNearestEnemy press enter her o.say press ent…" at bounding box center [611, 132] width 177 height 112
type textarea "hero.attack(enemy);"
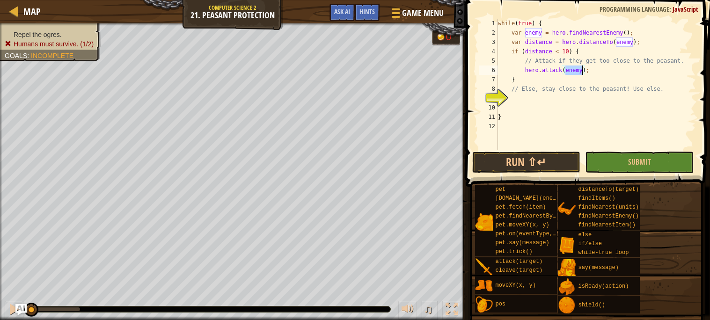
click at [539, 97] on div "while ( true ) { var enemy = hero . findNearestEnemy ( ) ; var distance = hero …" at bounding box center [596, 94] width 200 height 150
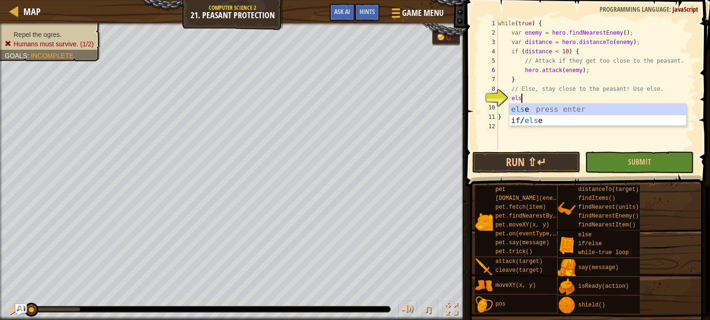
type textarea "else"
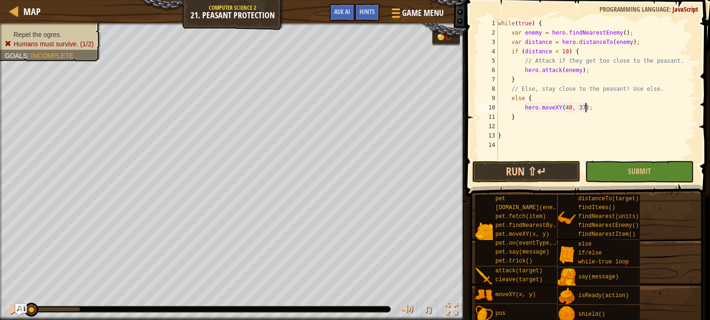
scroll to position [4, 7]
type textarea "hero.moveXY(40, 37);"
click at [495, 176] on button "Run ⇧↵" at bounding box center [526, 172] width 109 height 22
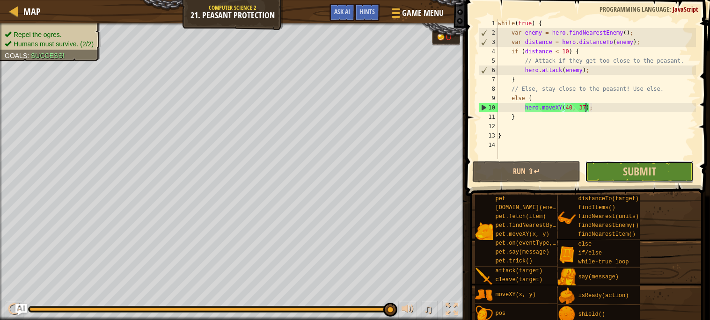
click at [663, 172] on button "Submit" at bounding box center [639, 172] width 109 height 22
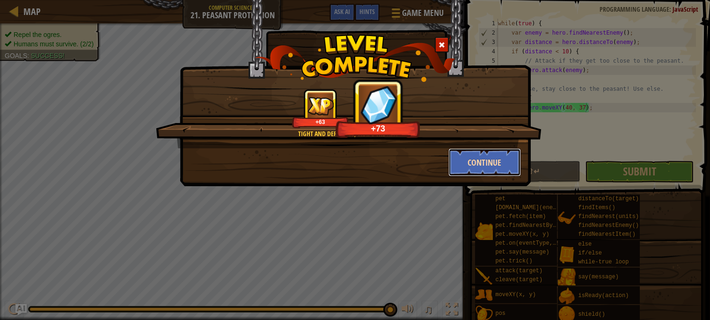
click at [490, 168] on button "Continue" at bounding box center [484, 162] width 73 height 28
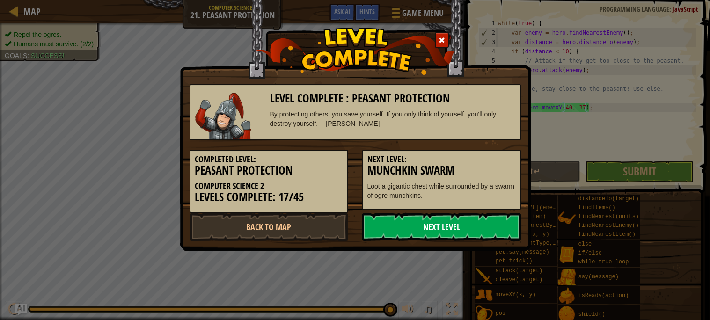
click at [432, 232] on link "Next Level" at bounding box center [441, 227] width 159 height 28
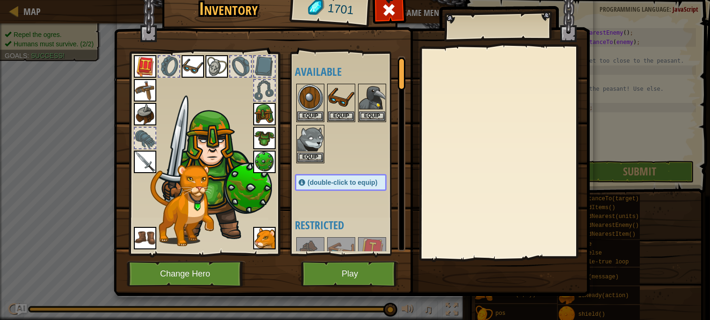
click at [319, 305] on div "Inventory 1701 Available Equip Equip Equip Equip Equip Equip Equip Equip Equip …" at bounding box center [355, 168] width 476 height 309
click at [352, 283] on button "Play" at bounding box center [350, 274] width 98 height 26
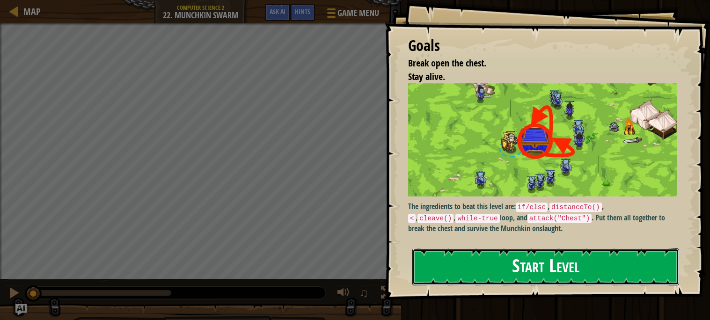
click at [527, 275] on button "Start Level" at bounding box center [545, 266] width 267 height 37
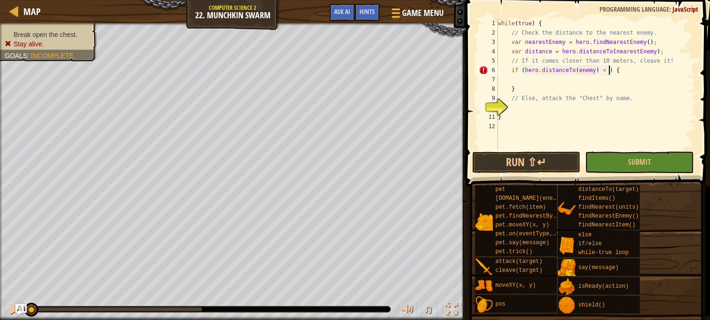
scroll to position [4, 10]
type textarea "// If it comes closer than 10 meters, cleave it!"
click at [534, 76] on div "while ( true ) { // Check the distance to the nearest enemy. var nearestEnemy =…" at bounding box center [596, 94] width 200 height 150
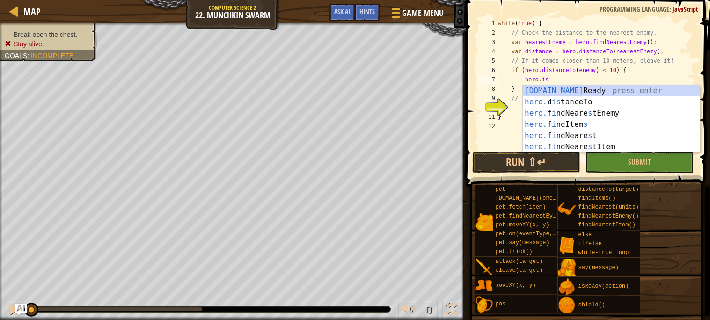
scroll to position [4, 3]
type textarea "var ready = hero.isReady("cleave");"
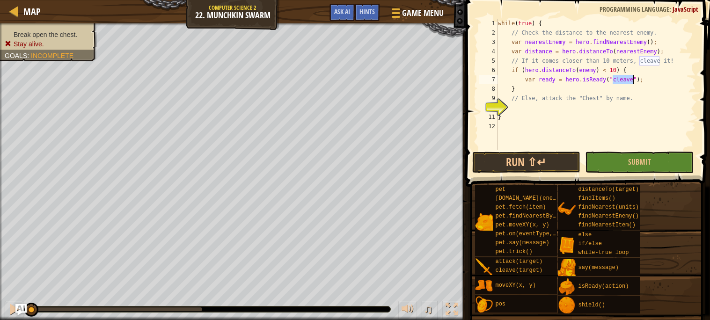
click at [650, 79] on div "while ( true ) { // Check the distance to the nearest enemy. var nearestEnemy =…" at bounding box center [596, 94] width 200 height 150
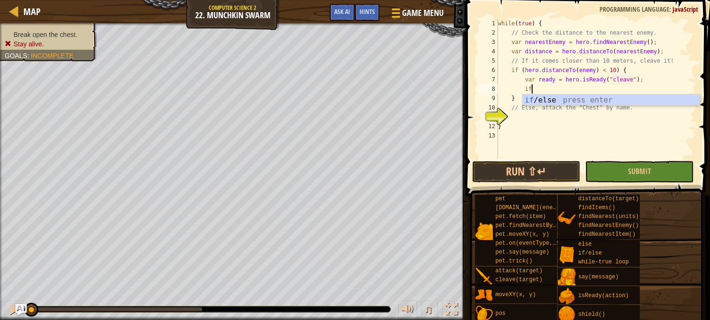
scroll to position [4, 2]
type textarea "if (enemy) {"
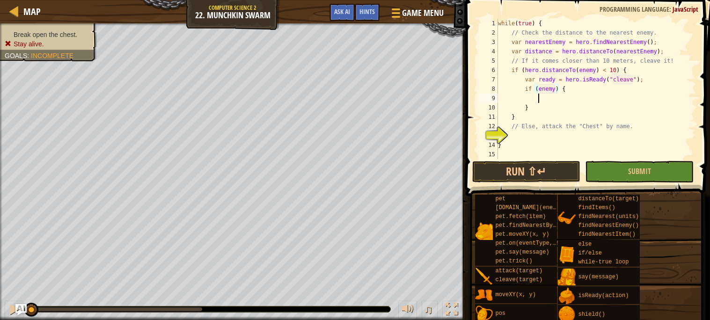
click at [548, 98] on div "while ( true ) { // Check the distance to the nearest enemy. var nearestEnemy =…" at bounding box center [596, 98] width 200 height 159
click at [554, 92] on div "while ( true ) { // Check the distance to the nearest enemy. var nearestEnemy =…" at bounding box center [596, 98] width 200 height 159
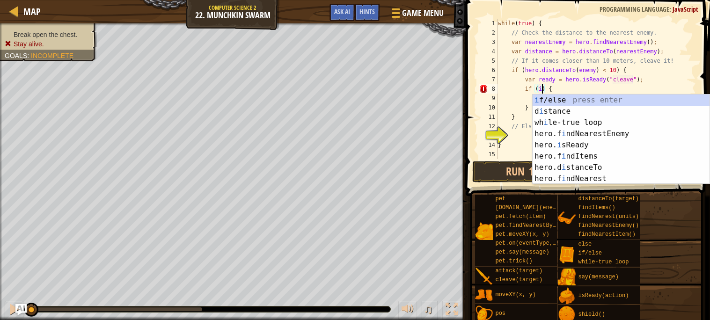
scroll to position [4, 4]
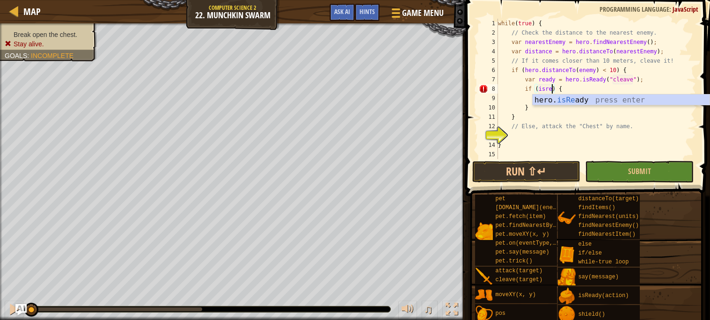
type textarea "if (hero.isReady("cleave")) {"
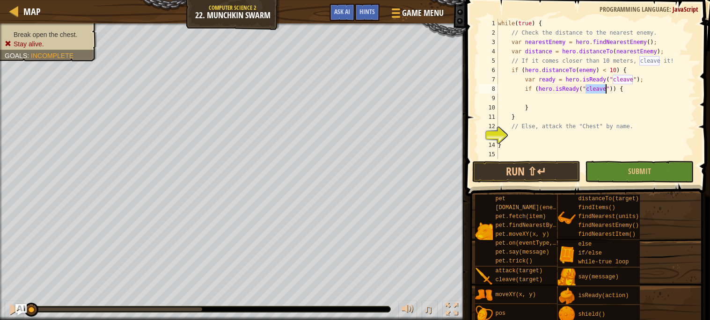
click at [541, 99] on div "while ( true ) { // Check the distance to the nearest enemy. var nearestEnemy =…" at bounding box center [596, 98] width 200 height 159
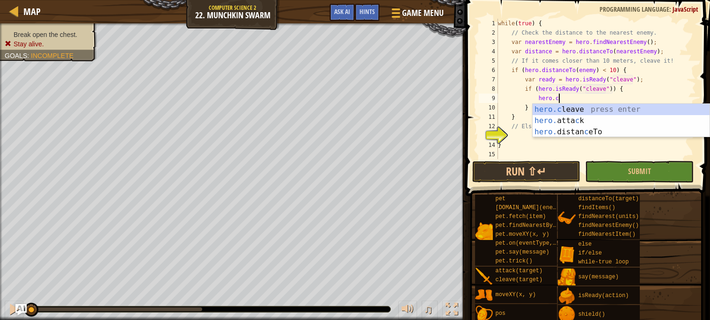
type textarea "hero.cleave(enemy);"
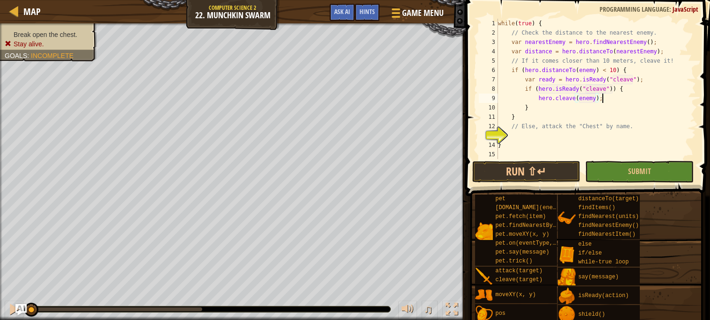
click at [614, 94] on div "while ( true ) { // Check the distance to the nearest enemy. var nearestEnemy =…" at bounding box center [596, 98] width 200 height 159
click at [531, 115] on div "while ( true ) { // Check the distance to the nearest enemy. var nearestEnemy =…" at bounding box center [596, 98] width 200 height 159
type textarea "}"
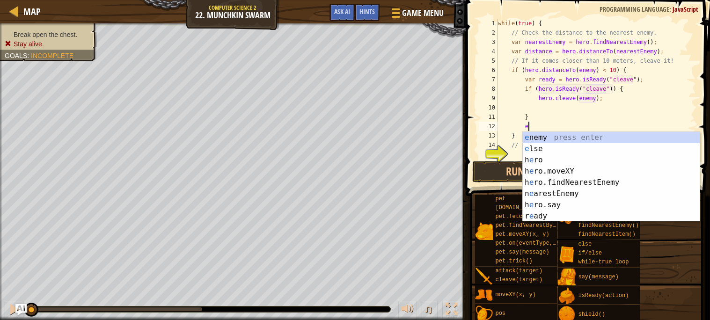
scroll to position [4, 2]
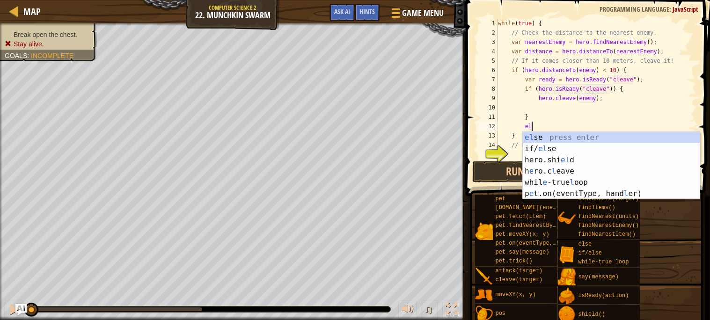
type textarea "els"
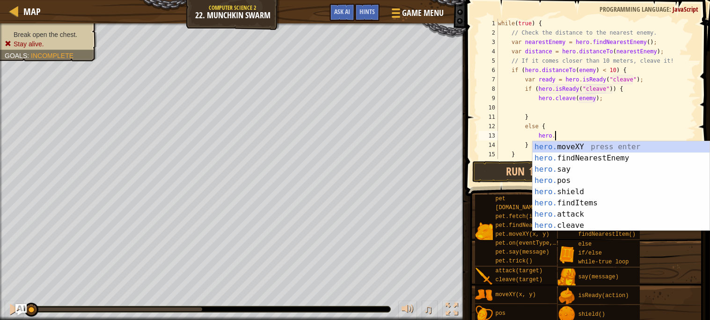
scroll to position [4, 4]
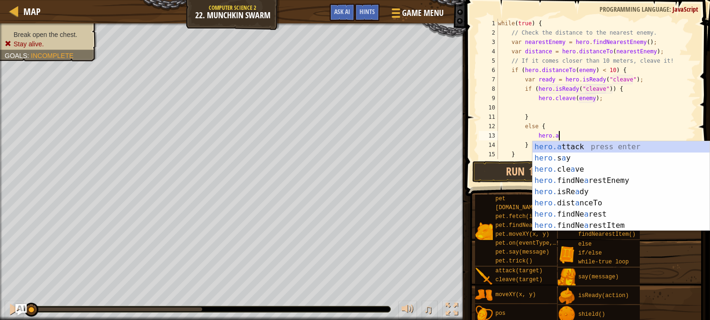
type textarea "hero.attack(enemy);"
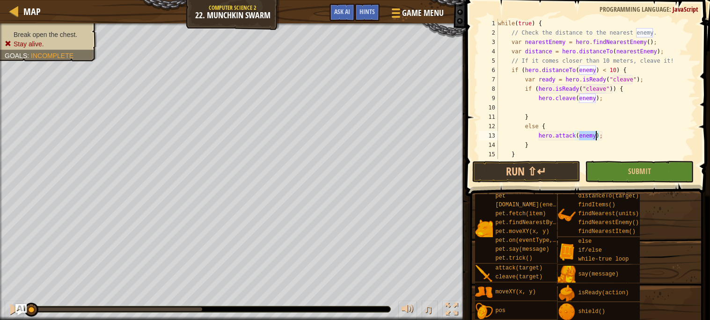
scroll to position [37, 0]
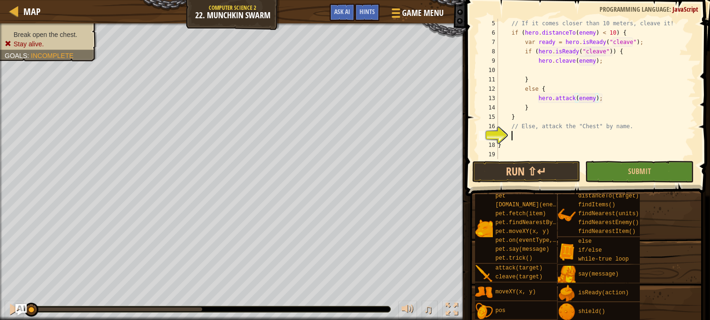
click at [537, 134] on div "// If it comes closer than 10 meters, cleave it! if ( hero . distanceTo ( enemy…" at bounding box center [596, 98] width 200 height 159
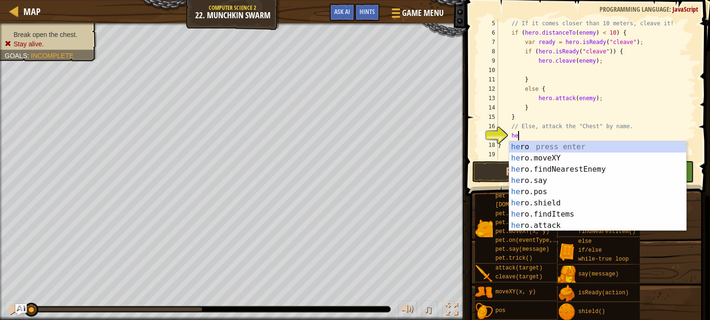
type textarea "h"
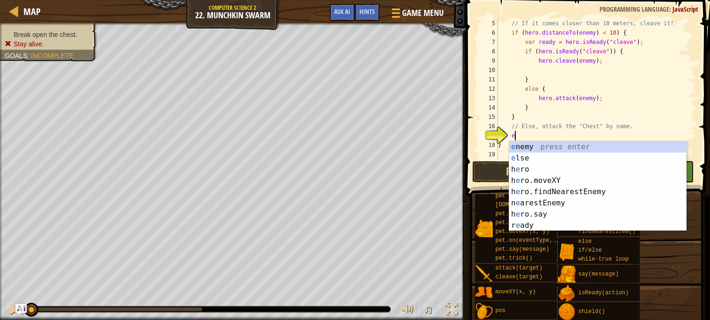
type textarea "el"
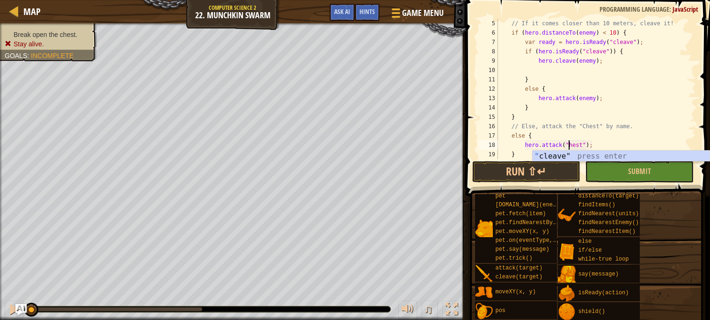
scroll to position [4, 6]
click at [504, 167] on button "Run ⇧↵" at bounding box center [526, 172] width 109 height 22
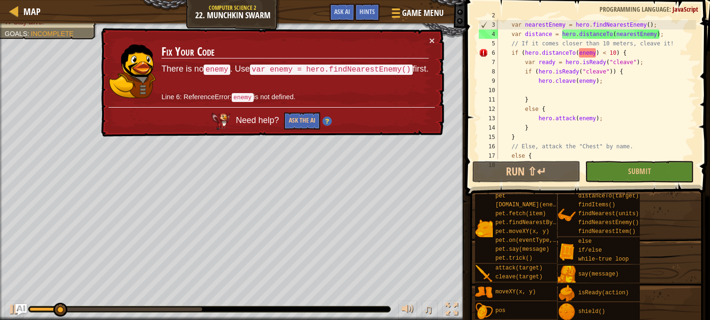
scroll to position [0, 0]
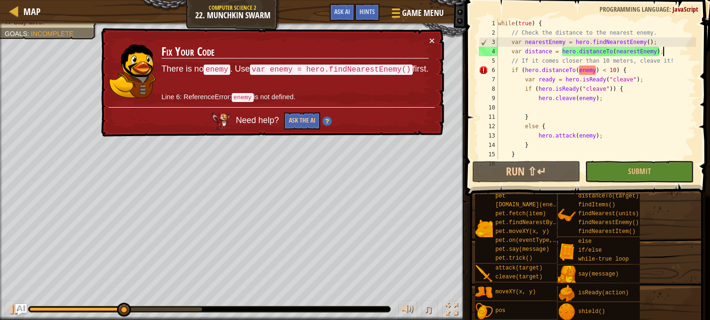
click at [669, 51] on div "while ( true ) { // Check the distance to the nearest enemy. var nearestEnemy =…" at bounding box center [596, 98] width 200 height 159
type textarea "var distance = hero.distanceTo(nearestEnemy);"
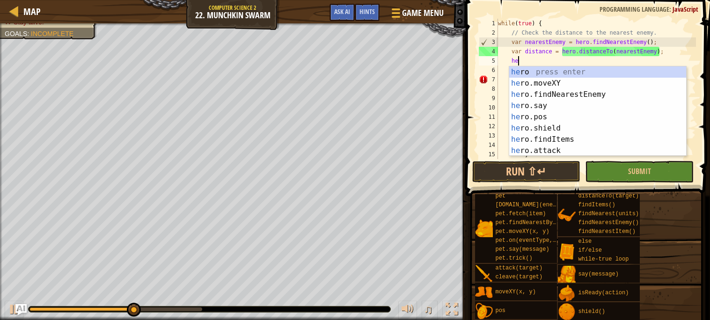
scroll to position [4, 1]
type textarea "her"
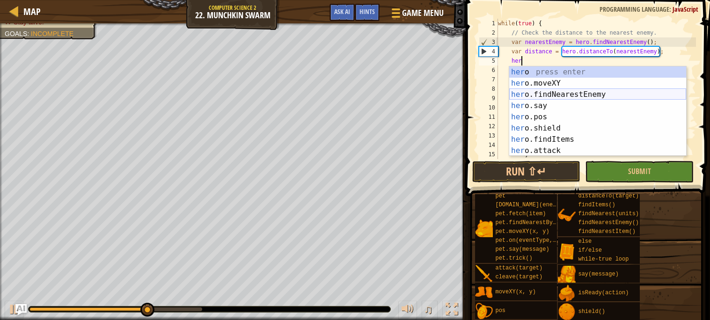
click at [571, 95] on div "her o press enter her o.moveXY press enter her o.findNearestEnemy press enter h…" at bounding box center [597, 122] width 177 height 112
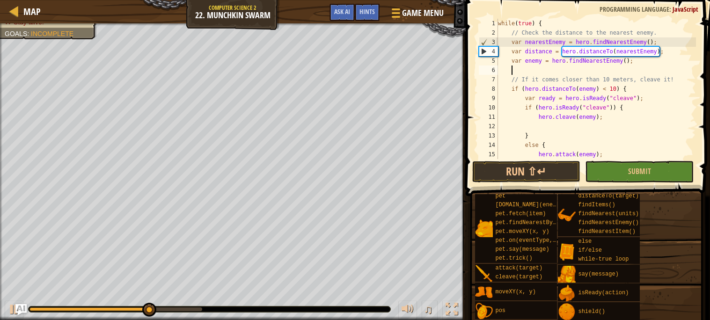
scroll to position [4, 0]
click at [526, 174] on button "Run ⇧↵" at bounding box center [526, 172] width 109 height 22
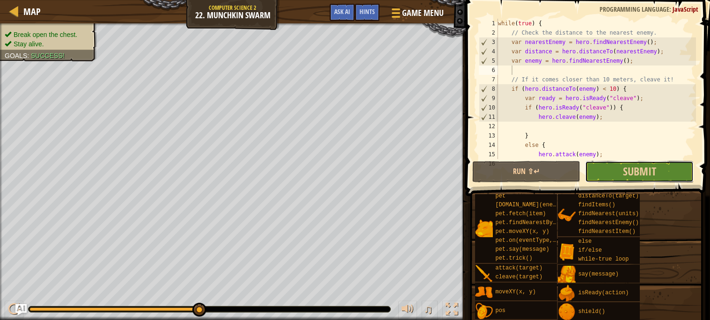
click at [599, 164] on button "Submit" at bounding box center [639, 172] width 109 height 22
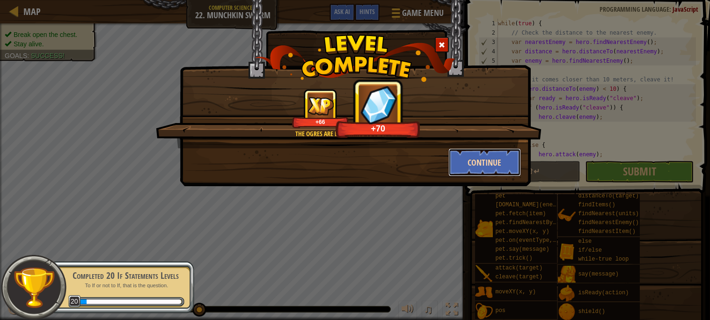
click at [504, 156] on button "Continue" at bounding box center [484, 162] width 73 height 28
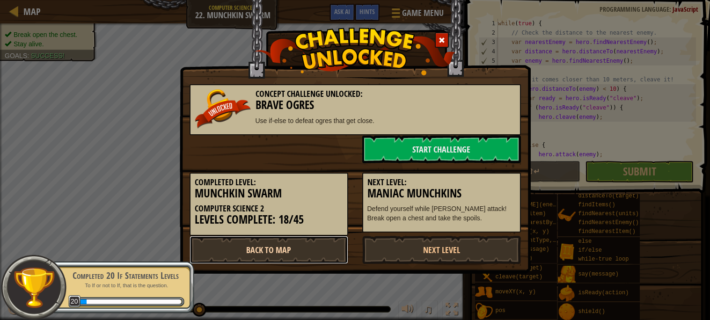
click at [281, 244] on link "Back to Map" at bounding box center [268, 250] width 159 height 28
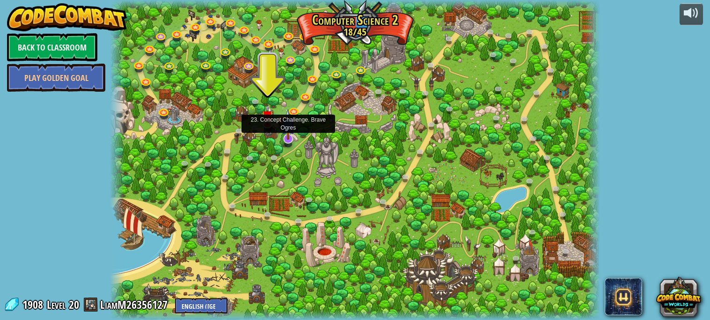
click at [288, 134] on img at bounding box center [288, 124] width 14 height 31
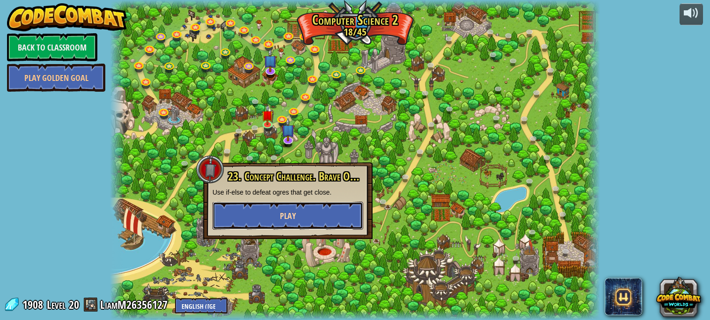
click at [296, 220] on button "Play" at bounding box center [287, 216] width 151 height 28
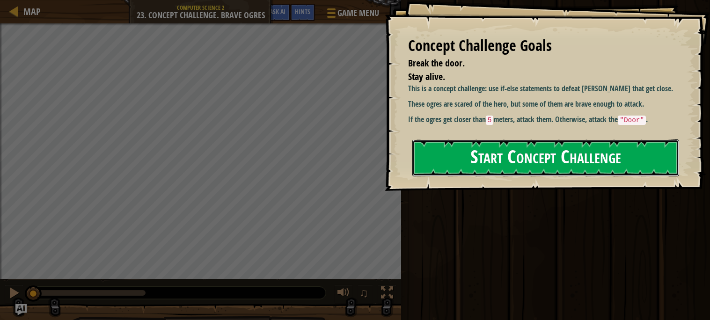
click at [527, 156] on button "Start Concept Challenge" at bounding box center [545, 157] width 267 height 37
